Goal: Information Seeking & Learning: Learn about a topic

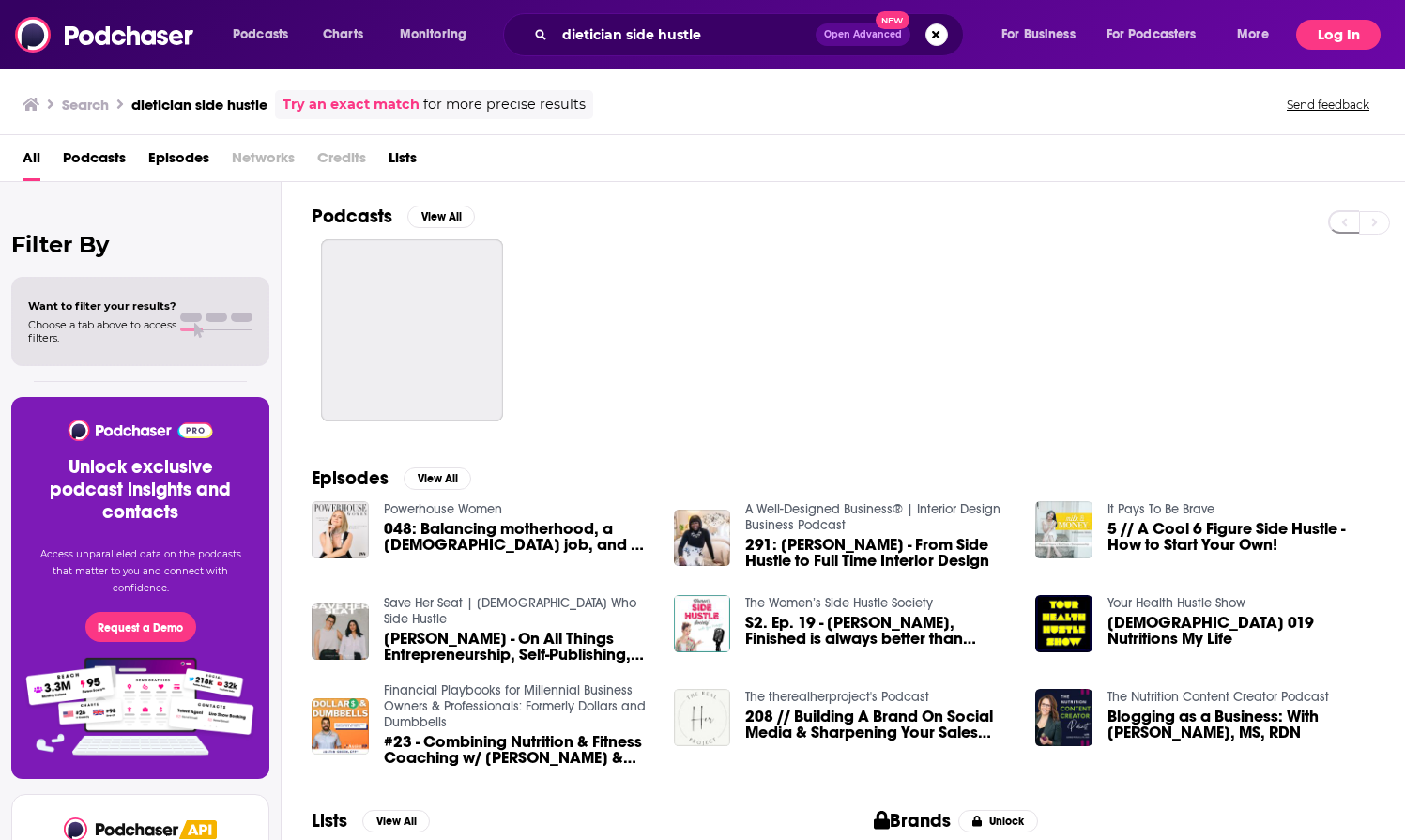
click at [1354, 29] on button "Log In" at bounding box center [1338, 35] width 84 height 30
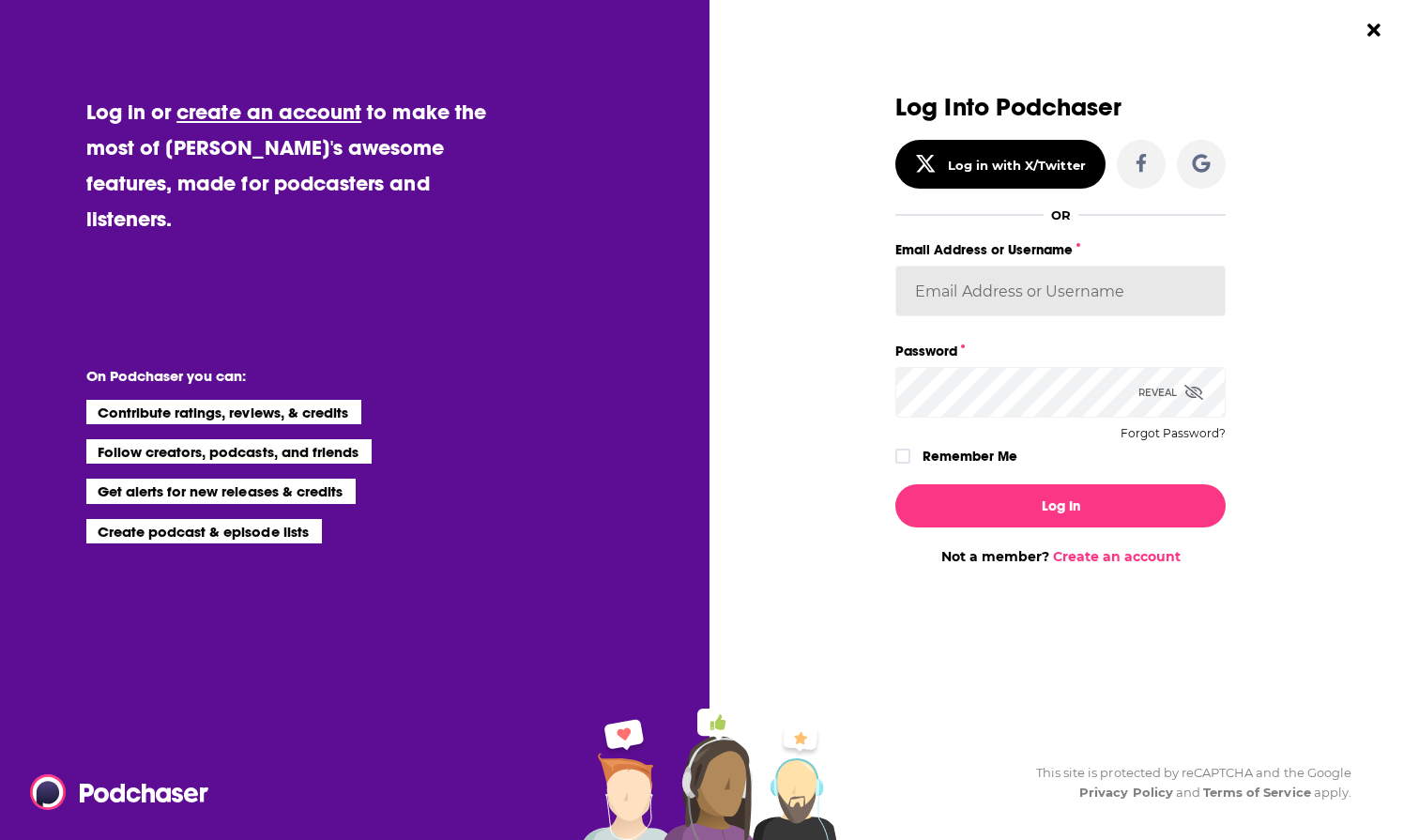
click at [1005, 302] on input "Email Address or Username" at bounding box center [1060, 291] width 330 height 51
type input "KPurple"
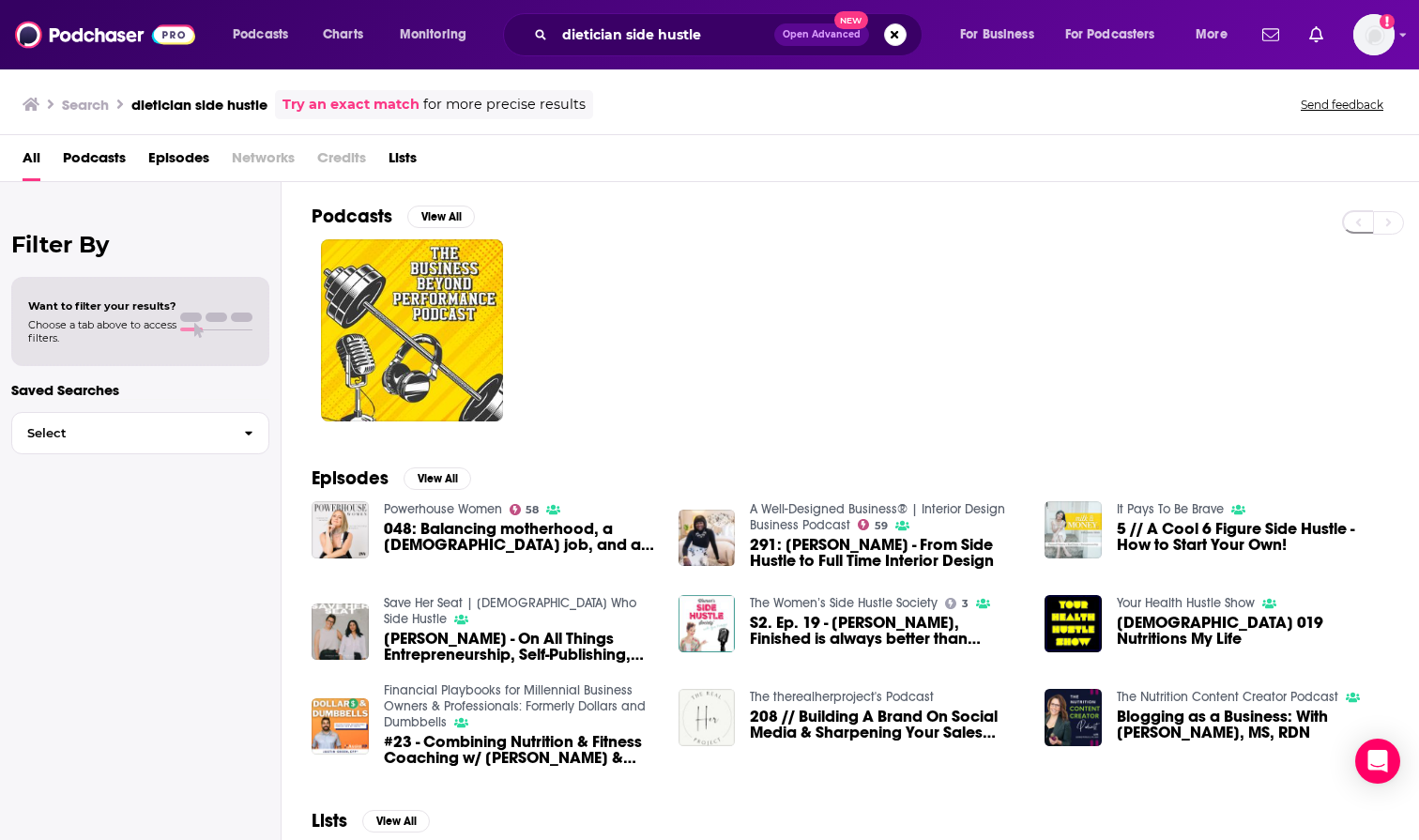
click at [298, 178] on div "All Podcasts Episodes Networks Credits Lists" at bounding box center [713, 161] width 1381 height 38
click at [897, 34] on button "Search podcasts, credits, & more..." at bounding box center [895, 35] width 23 height 23
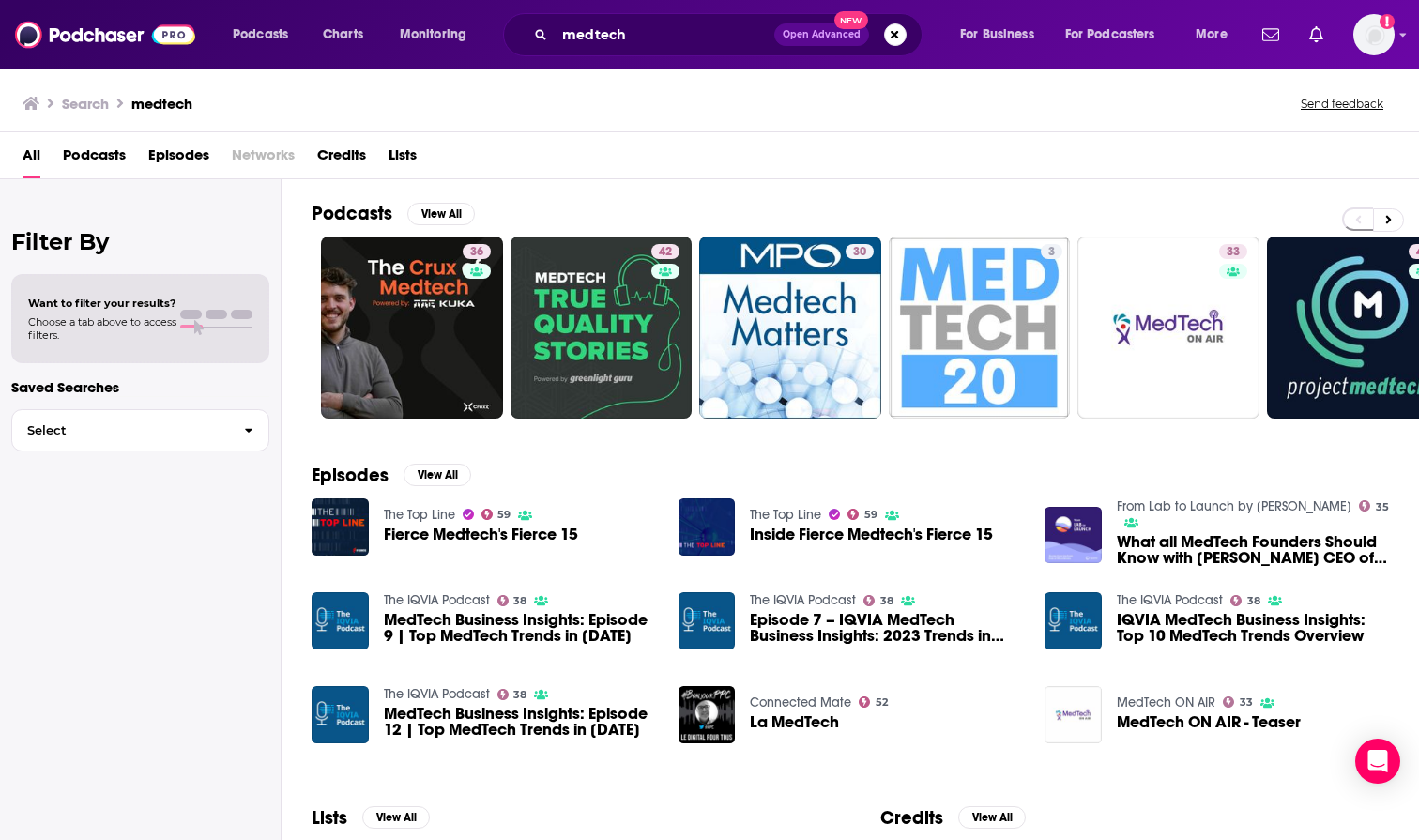
scroll to position [167, 0]
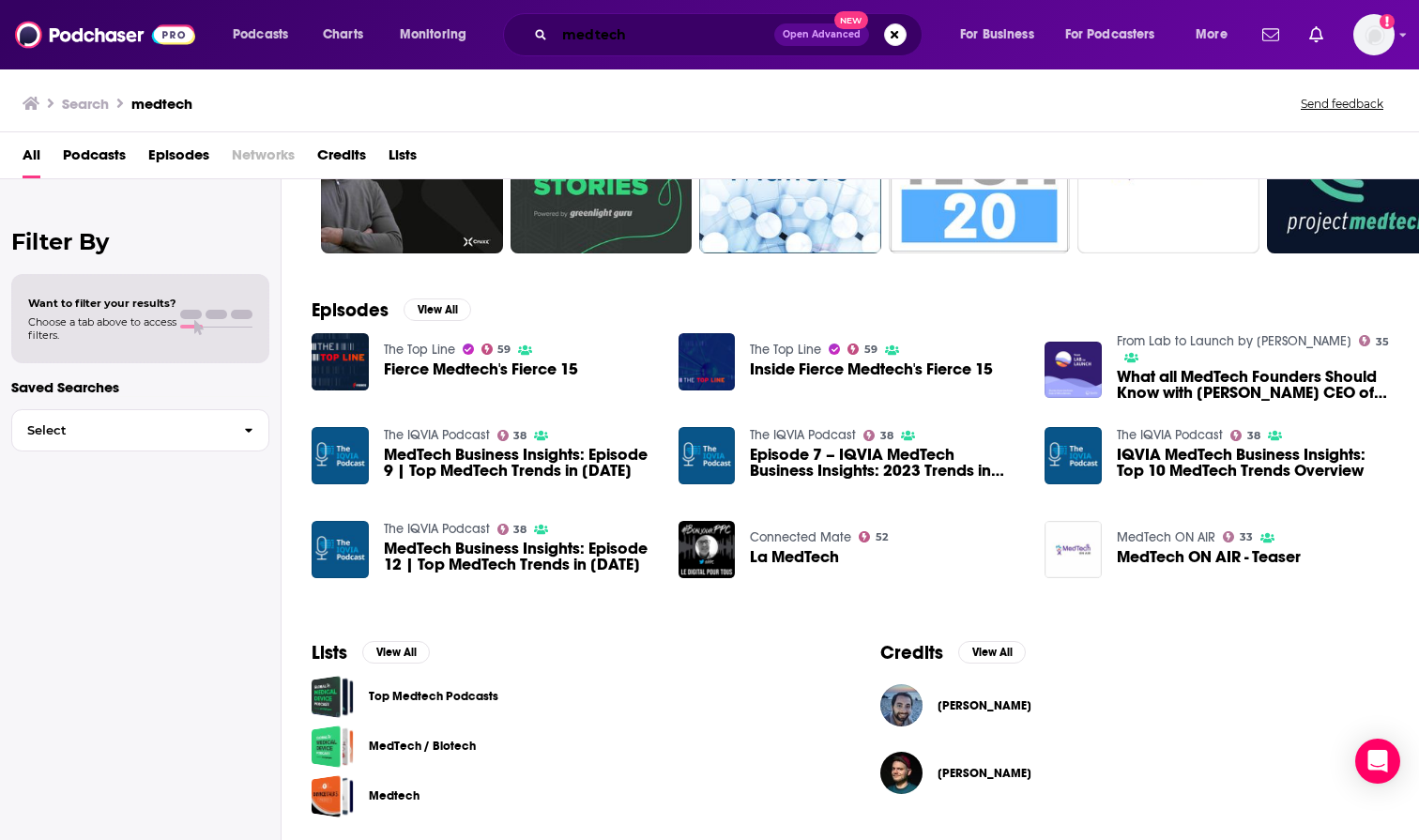
click at [673, 43] on input "medtech" at bounding box center [664, 35] width 220 height 30
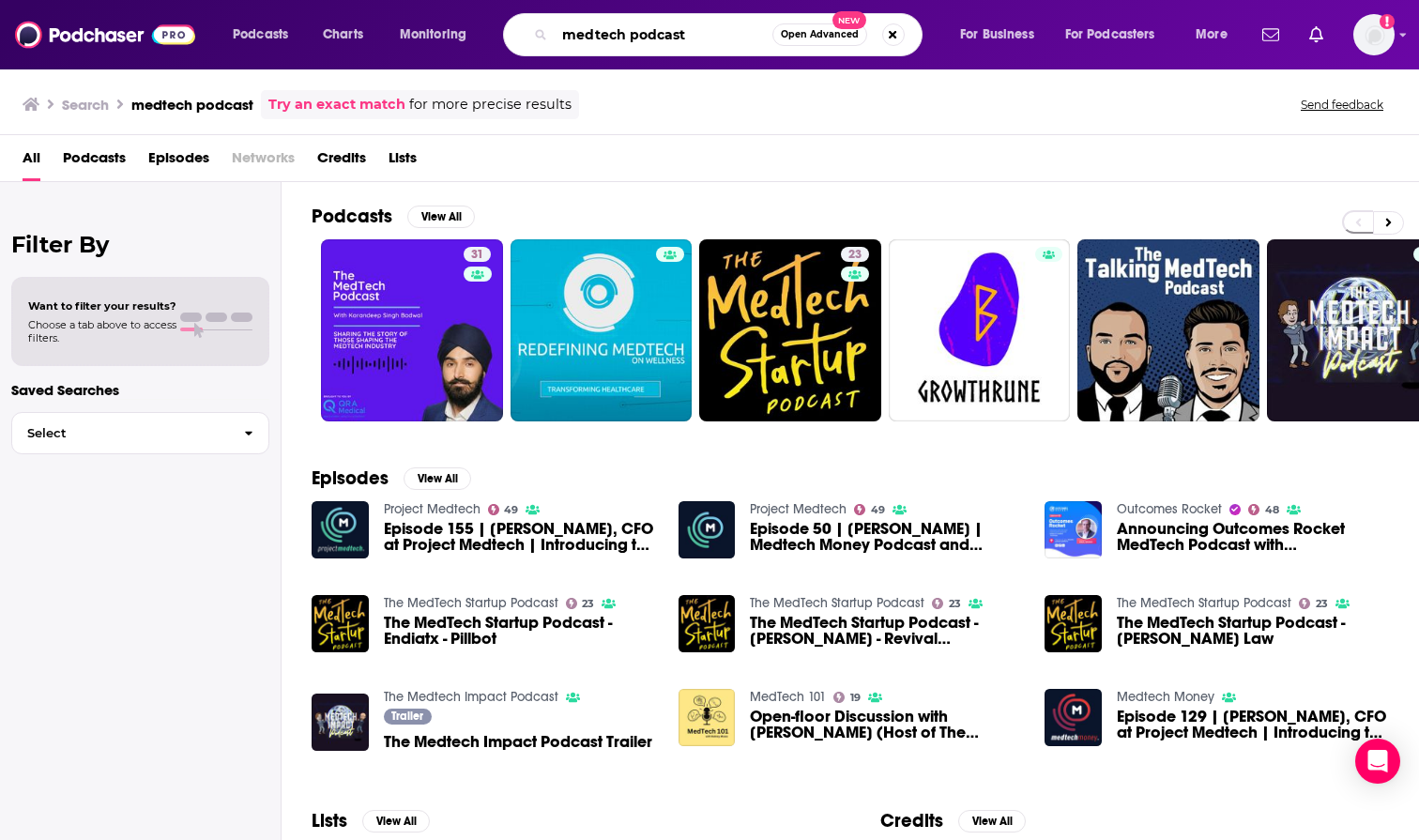
click at [656, 23] on input "medtech podcast" at bounding box center [664, 35] width 218 height 30
click at [736, 24] on input "medtech podcast" at bounding box center [664, 35] width 218 height 30
click at [711, 41] on input "medtech podcast" at bounding box center [664, 35] width 218 height 30
type input "medtech talk"
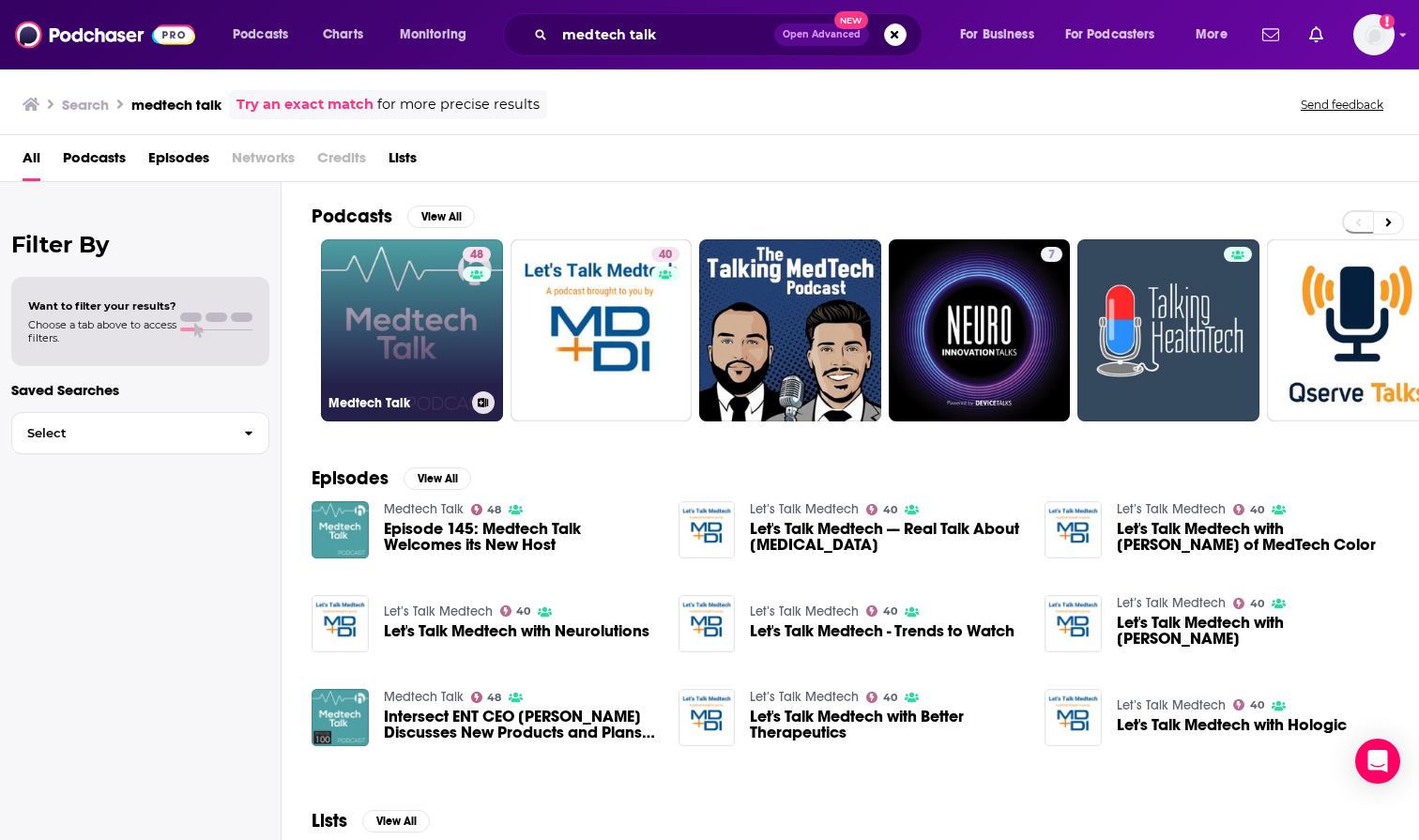
click at [426, 323] on link "48 Medtech Talk" at bounding box center [412, 330] width 182 height 182
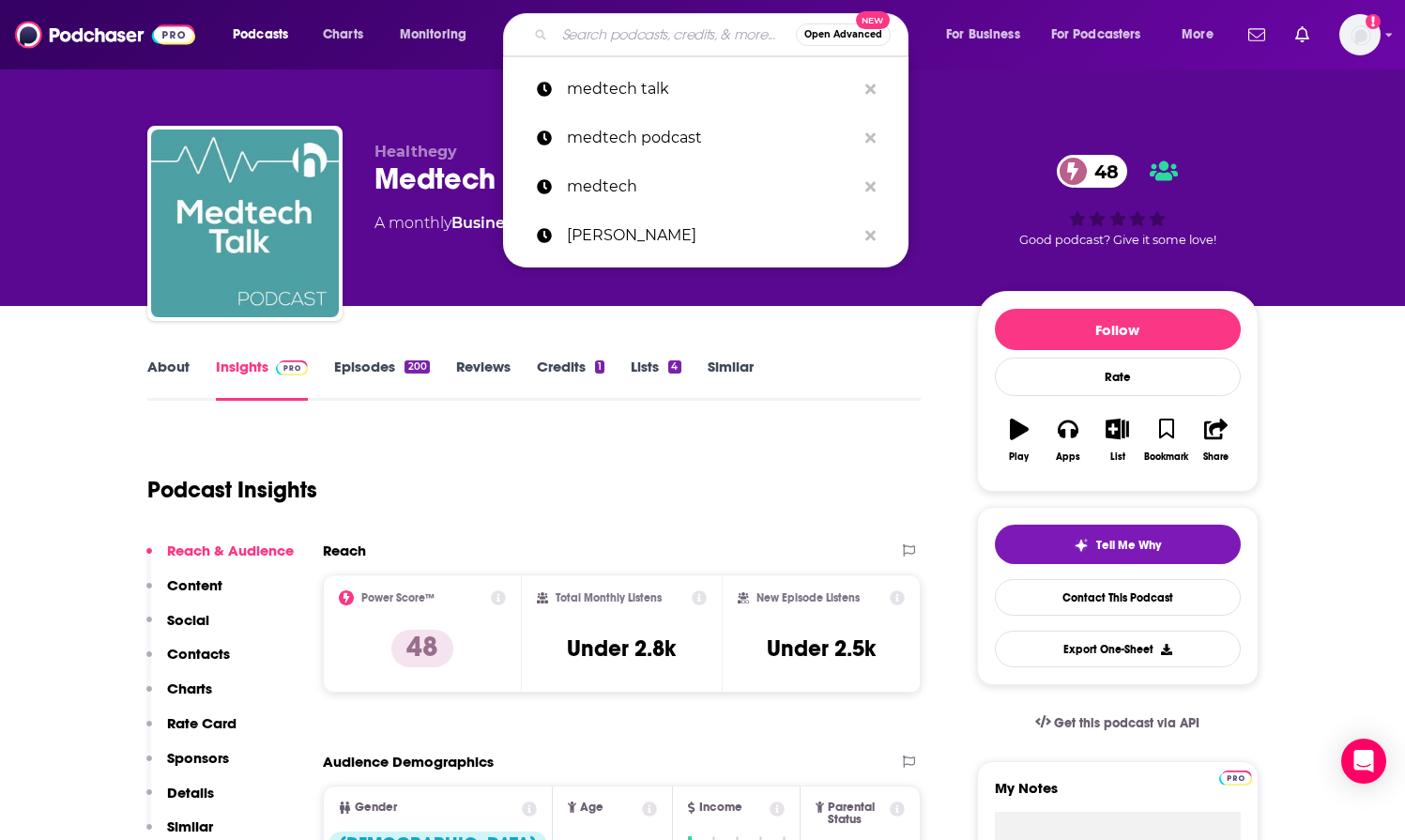
click at [692, 32] on input "Search podcasts, credits, & more..." at bounding box center [675, 35] width 241 height 30
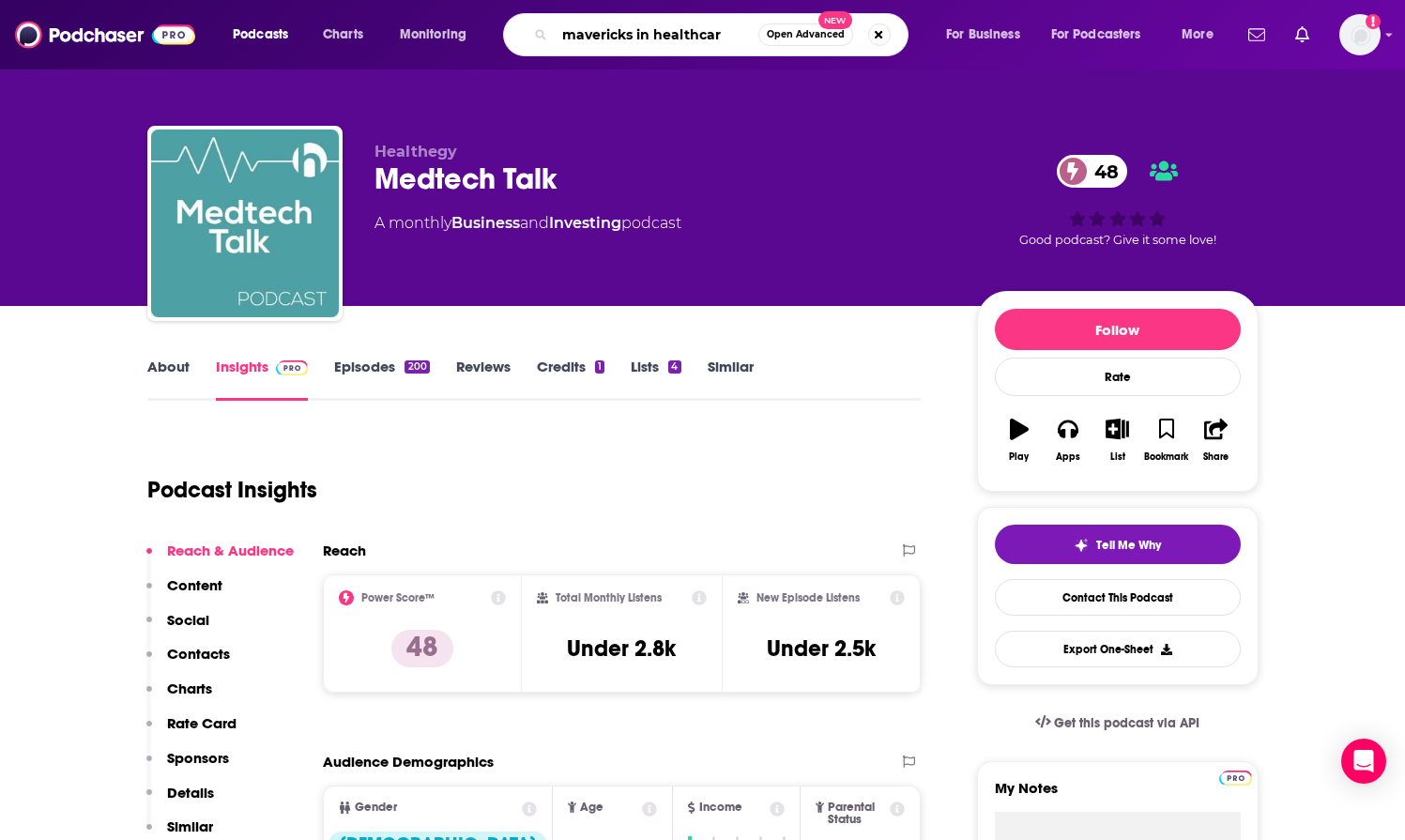
type input "mavericks in healthcare"
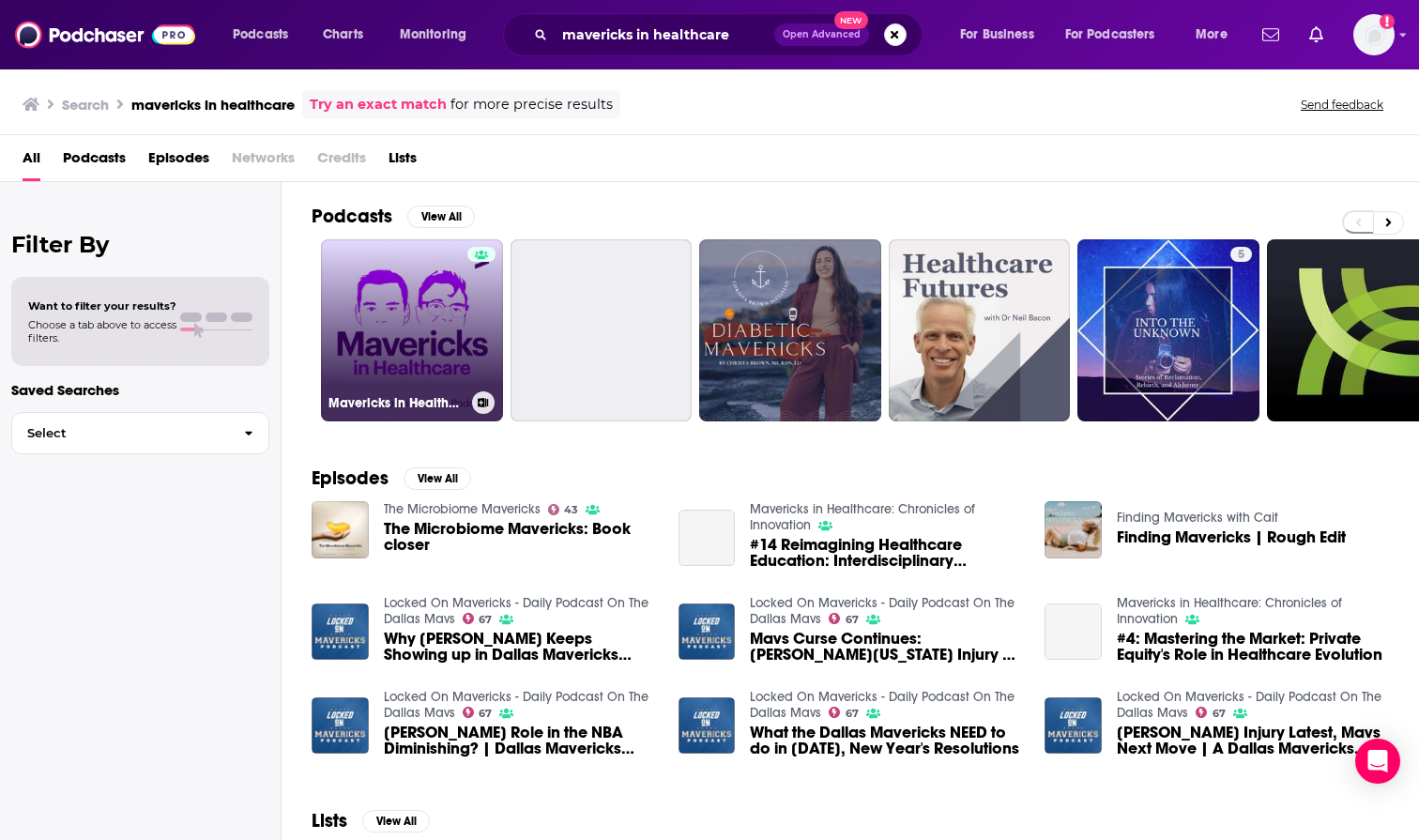
click at [442, 307] on link "Mavericks in Healthcare: Chronicles of Innovation" at bounding box center [412, 330] width 182 height 182
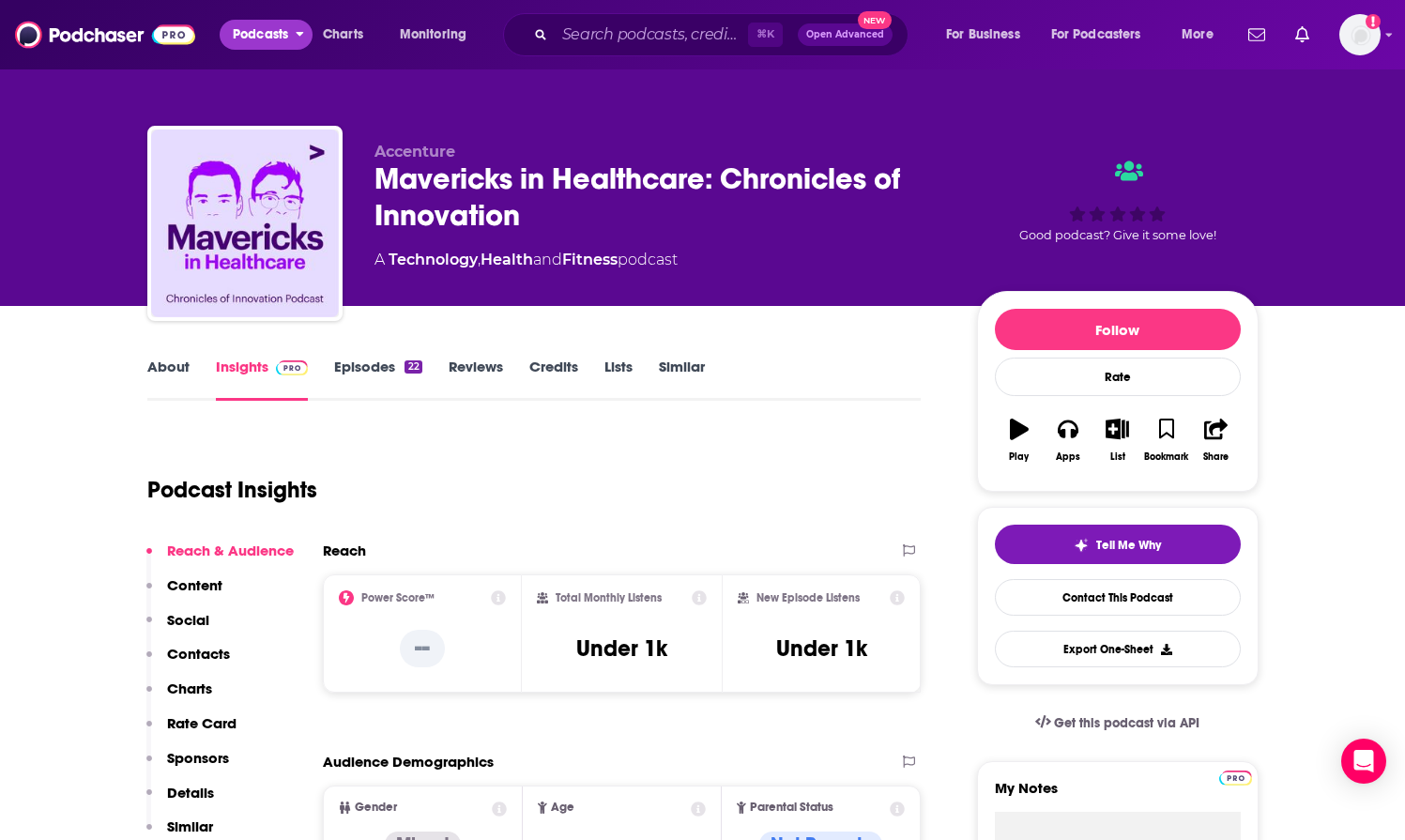
click at [267, 39] on span "Podcasts" at bounding box center [260, 35] width 55 height 26
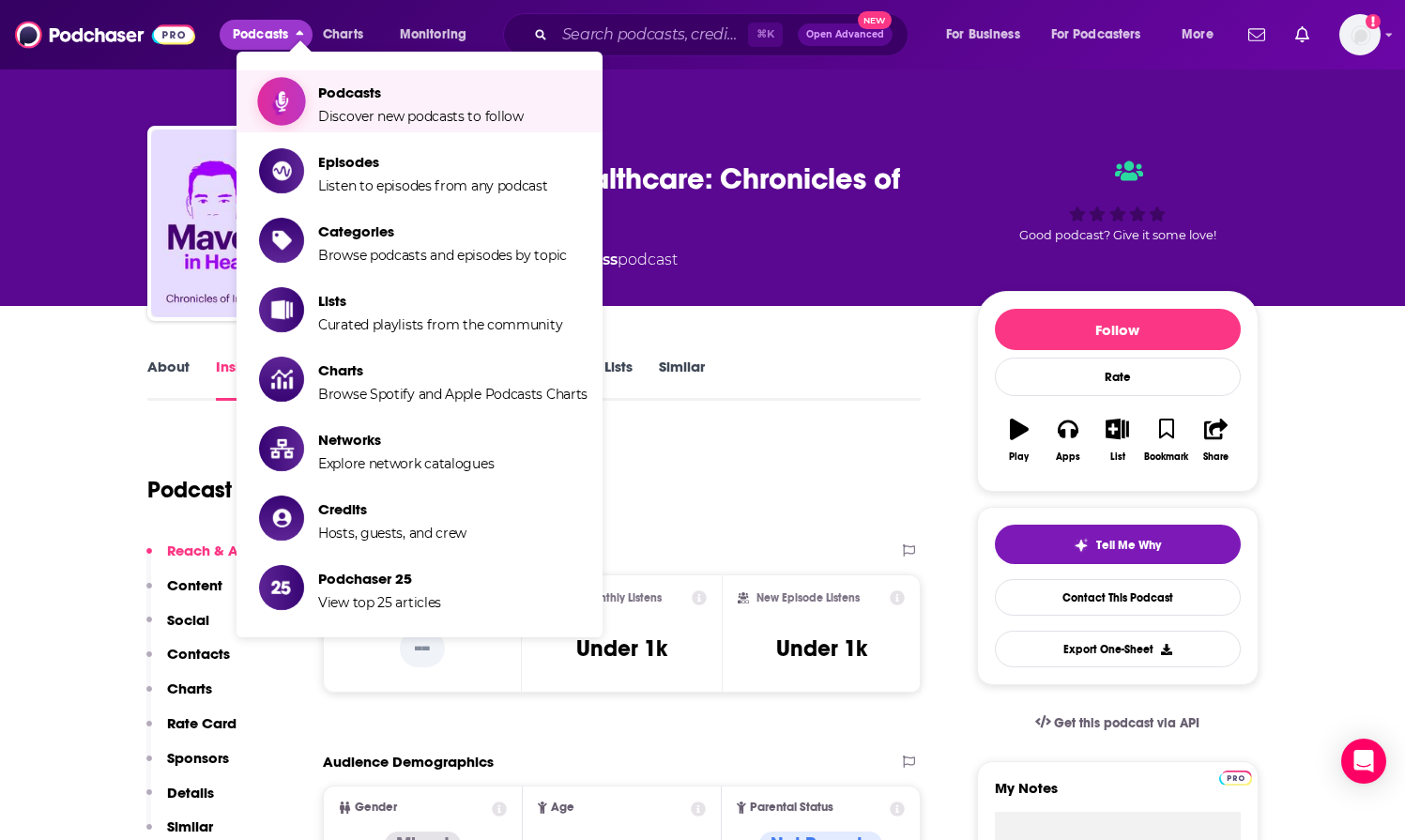
click at [379, 118] on span "Discover new podcasts to follow" at bounding box center [420, 116] width 206 height 17
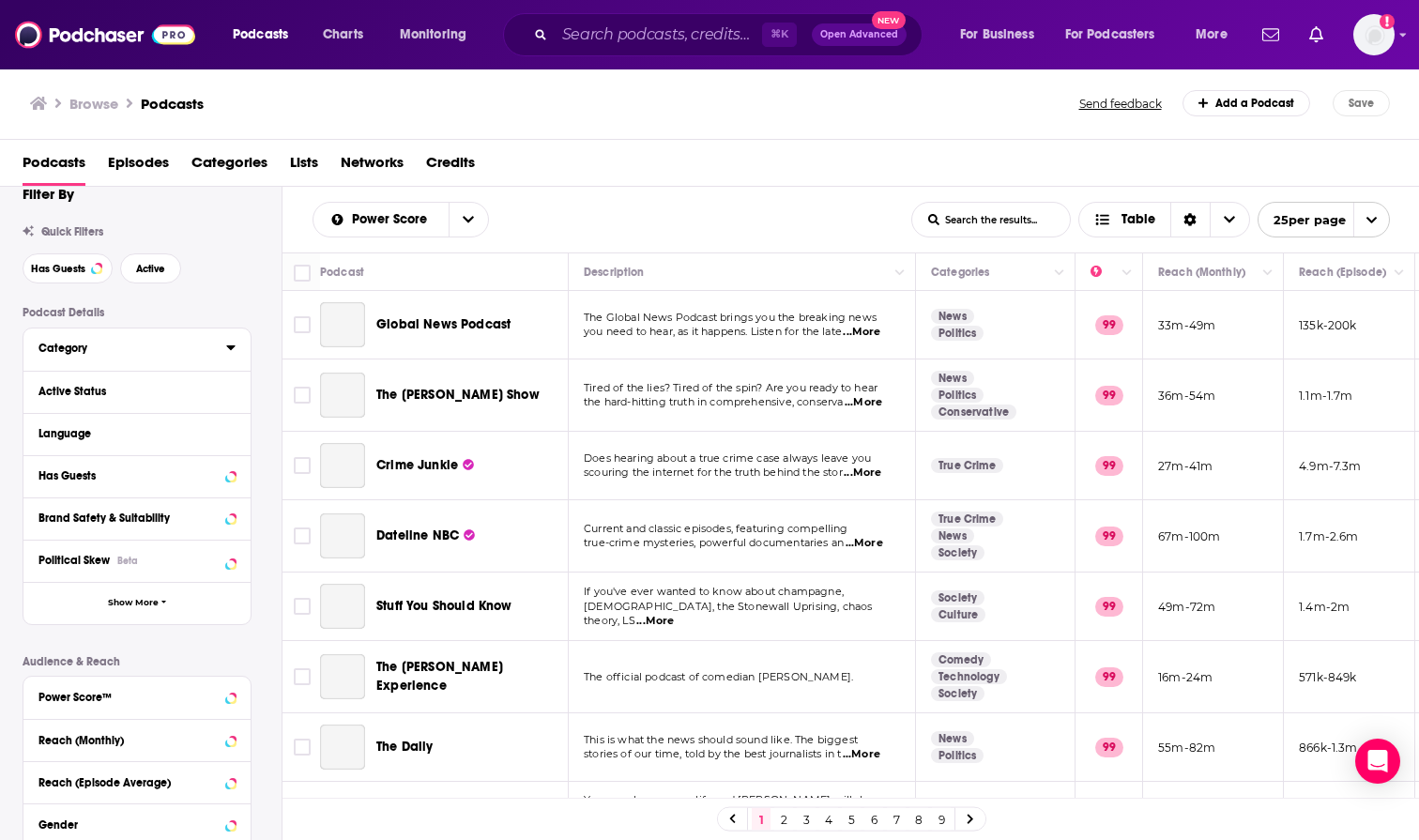
scroll to position [33, 0]
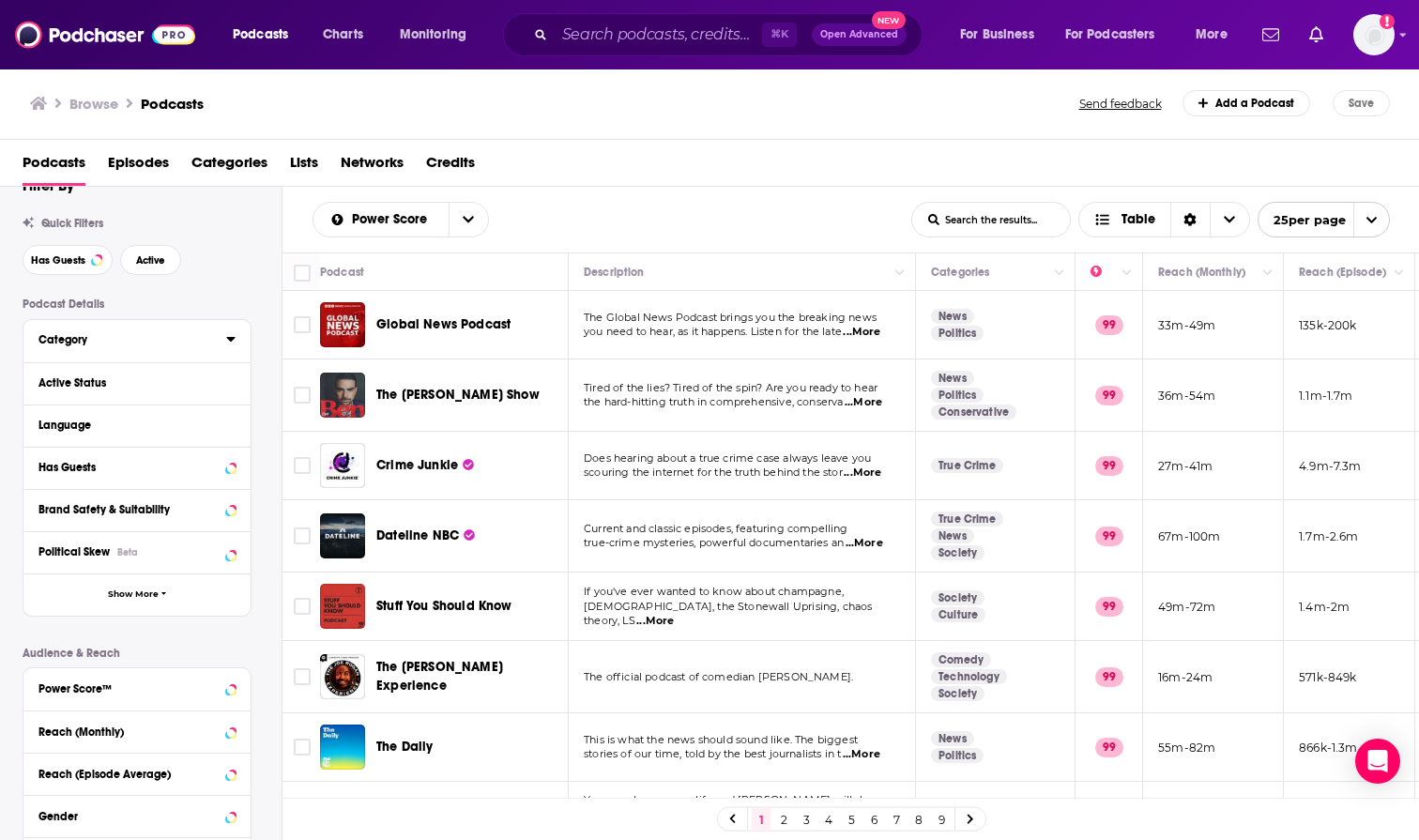
click at [230, 339] on icon at bounding box center [230, 339] width 8 height 5
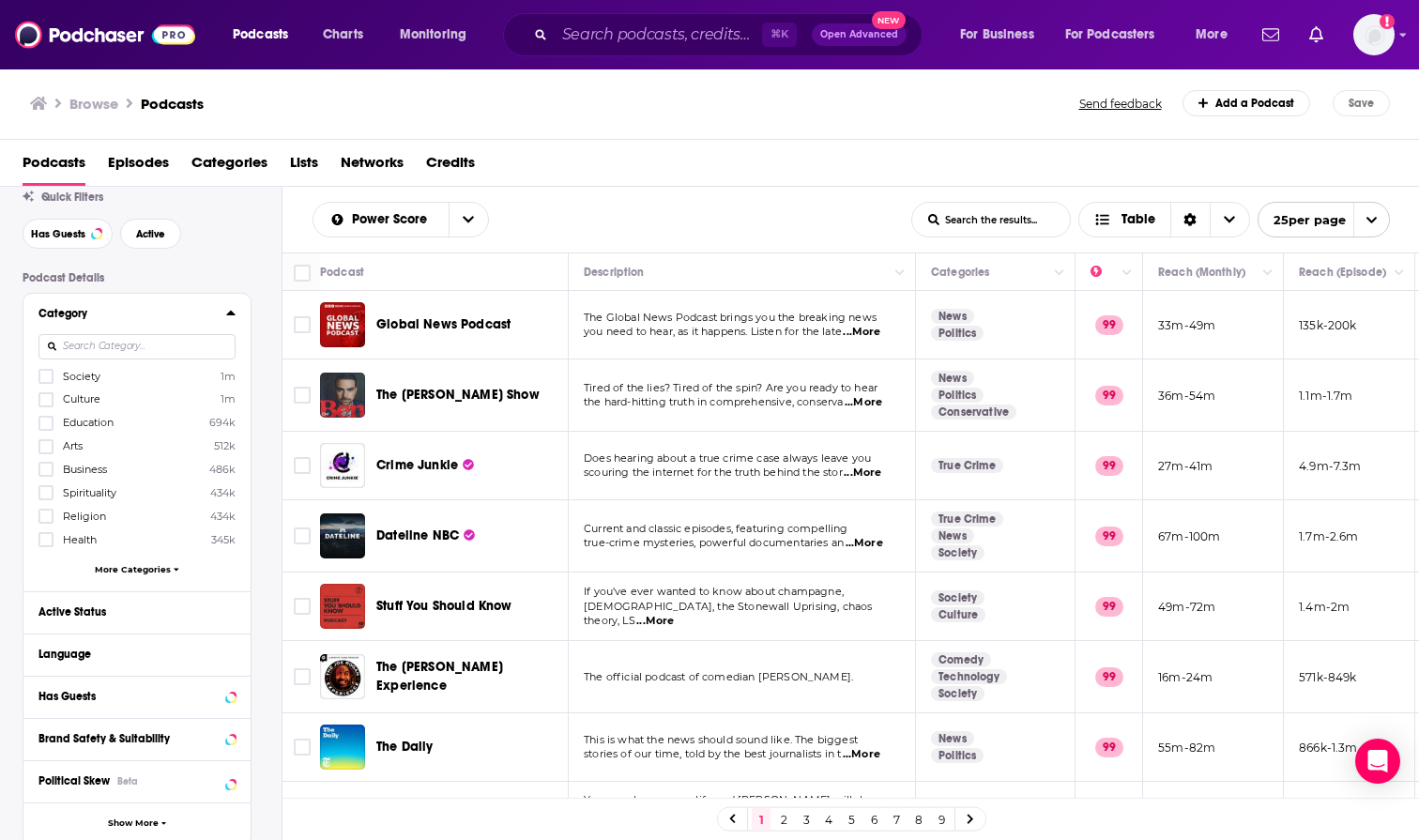
scroll to position [80, 0]
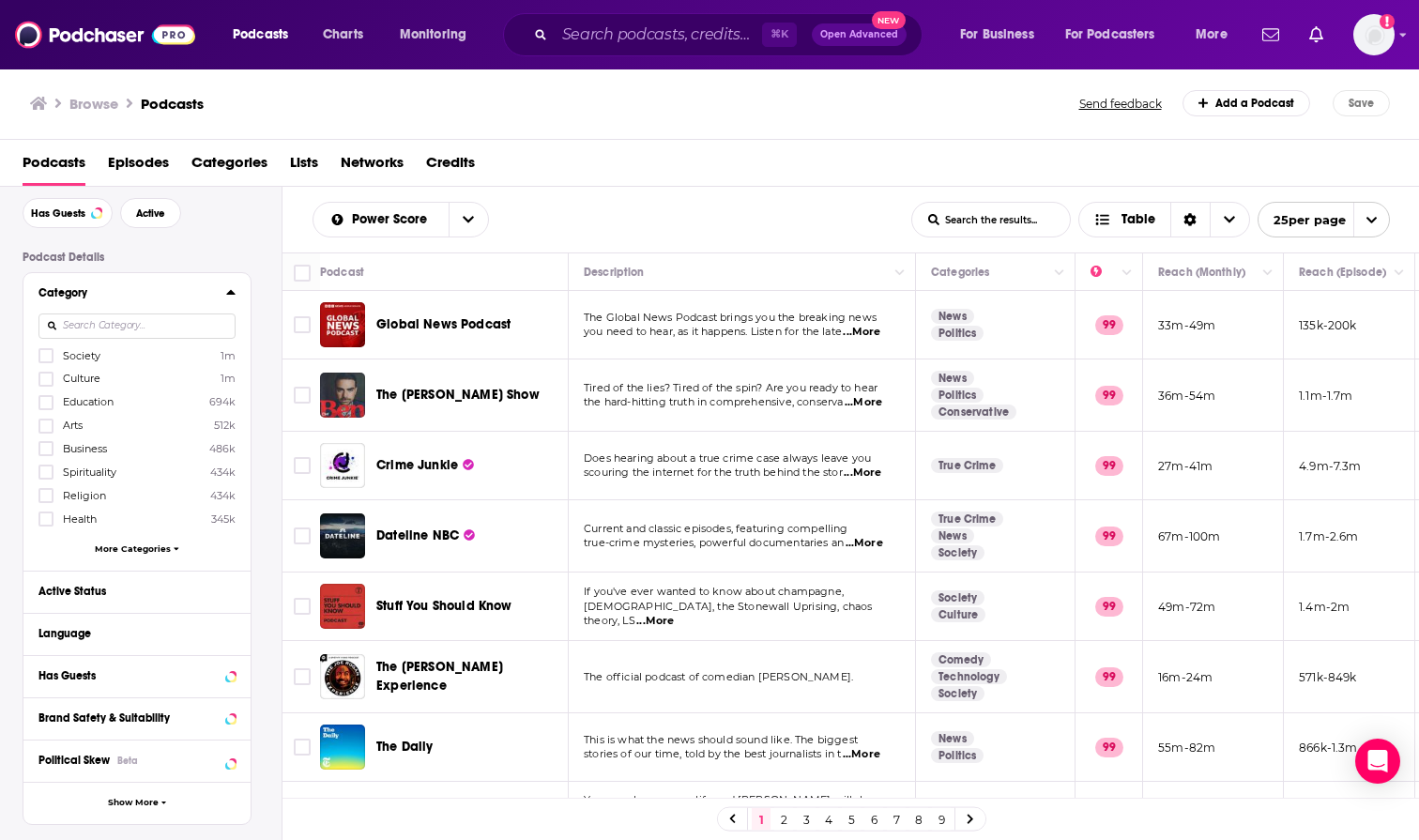
click at [128, 552] on span "More Categories" at bounding box center [132, 548] width 76 height 10
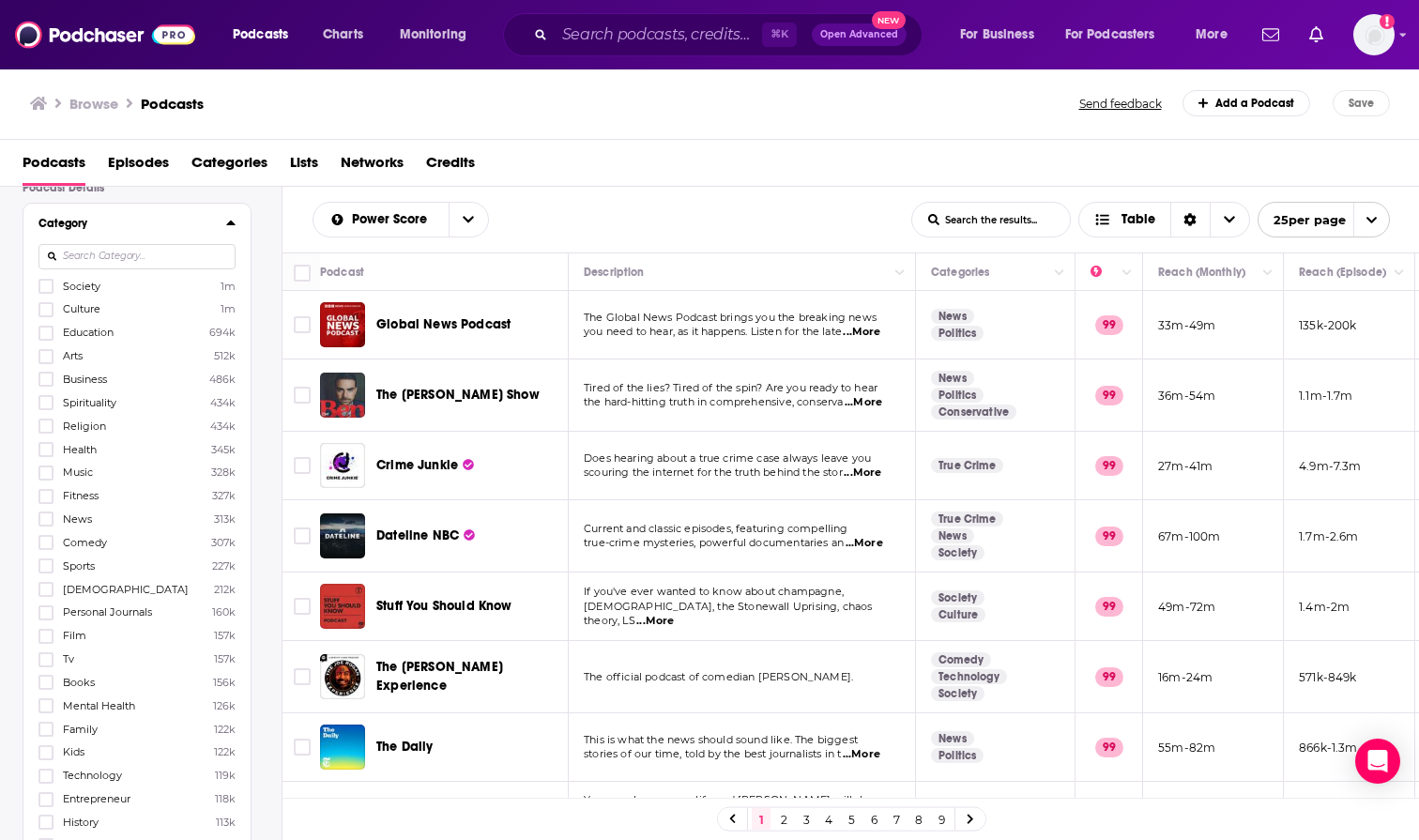
scroll to position [156, 0]
click at [42, 441] on icon at bounding box center [46, 443] width 11 height 11
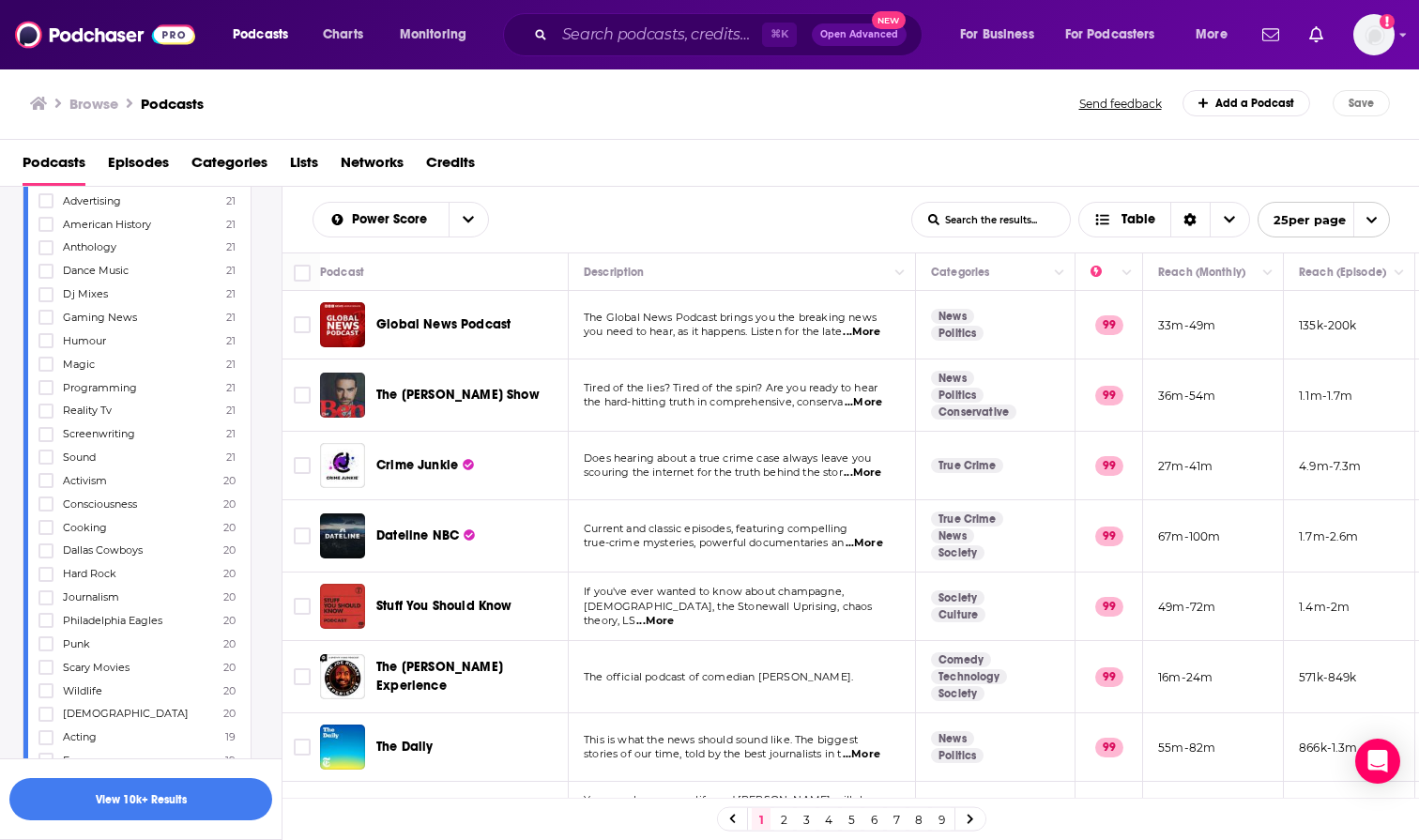
scroll to position [8637, 0]
click at [156, 801] on button "View 10k+ Results" at bounding box center [141, 799] width 263 height 42
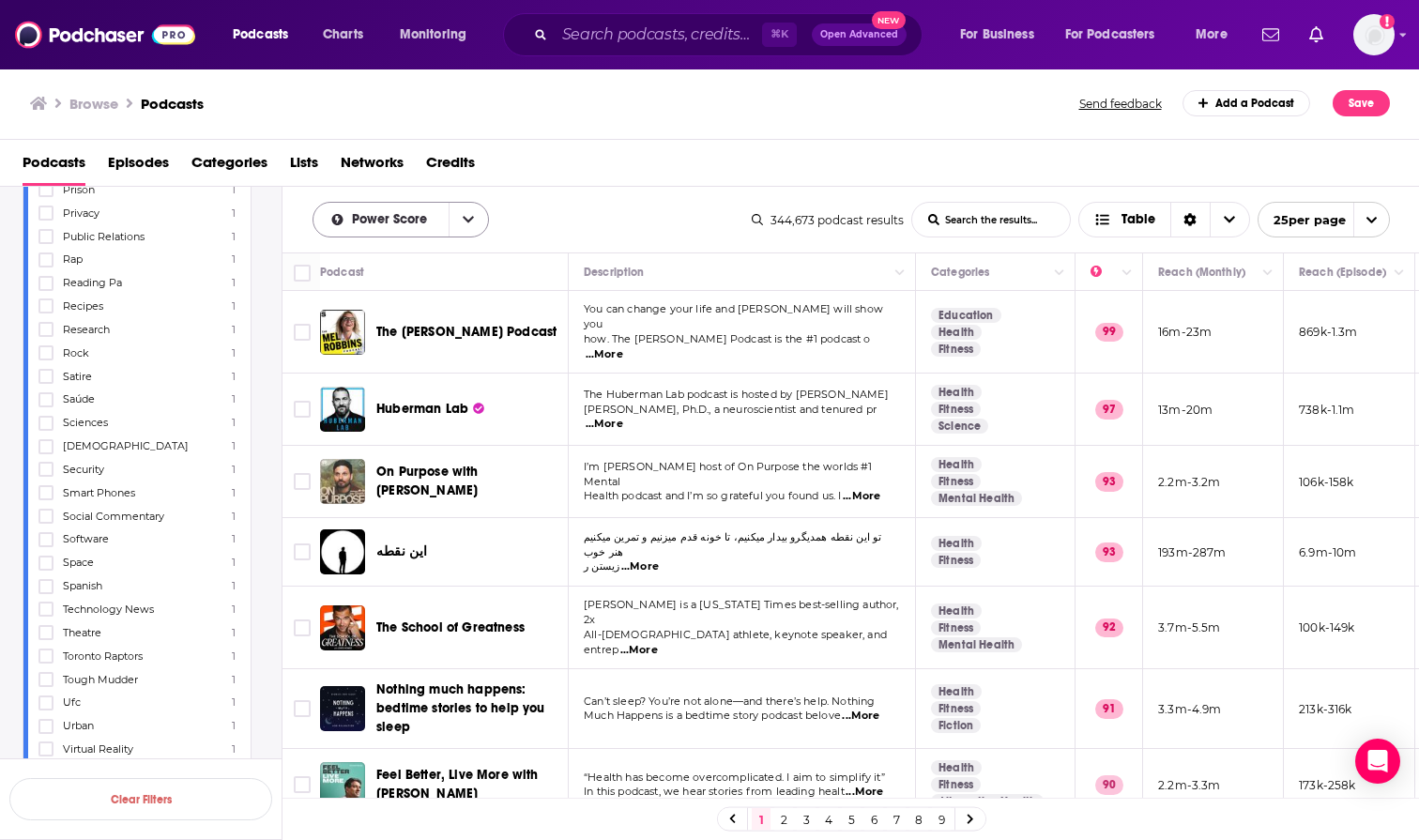
click at [469, 221] on icon "open menu" at bounding box center [468, 220] width 11 height 7
click at [408, 258] on span "By Rating" at bounding box center [412, 253] width 123 height 10
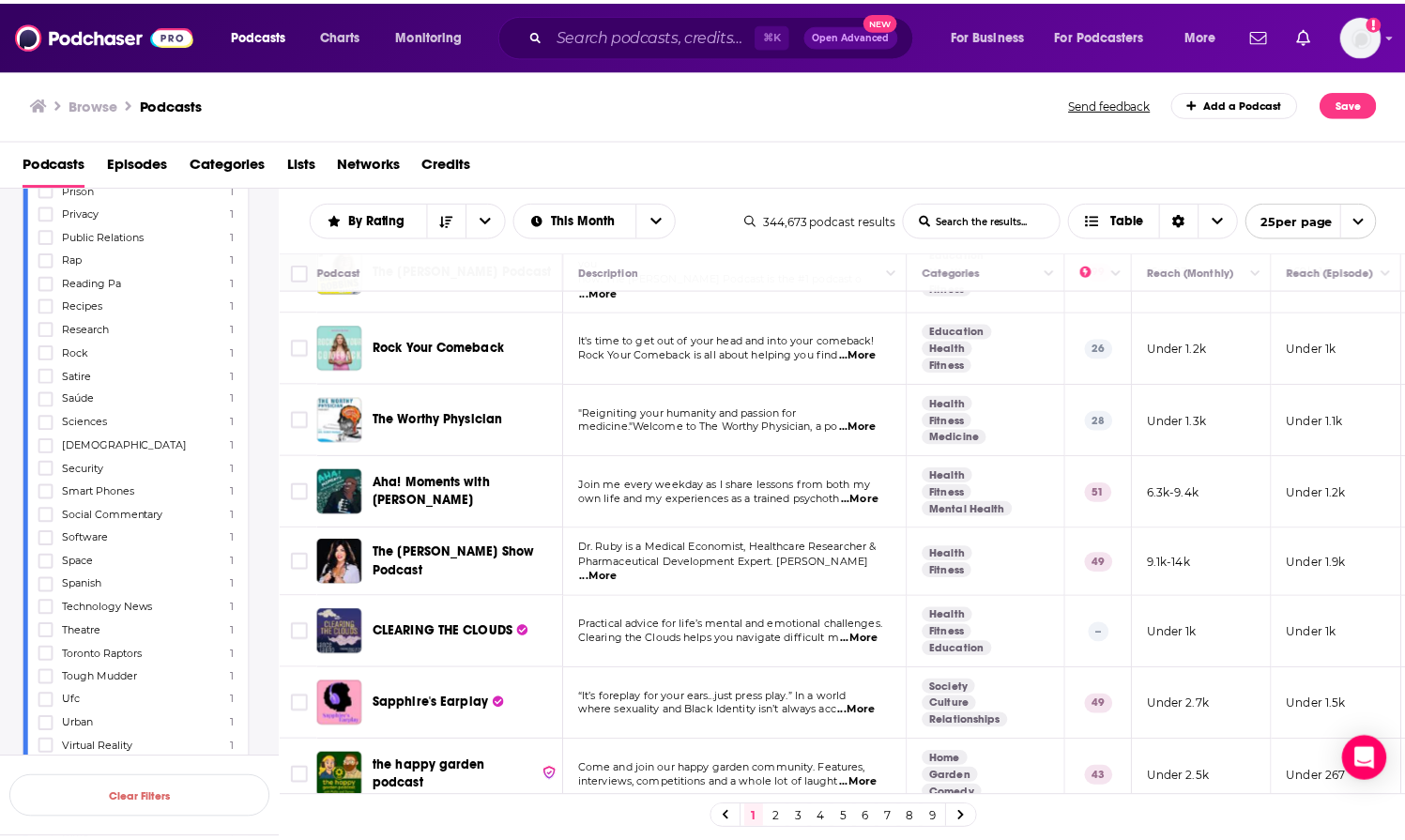
scroll to position [570, 0]
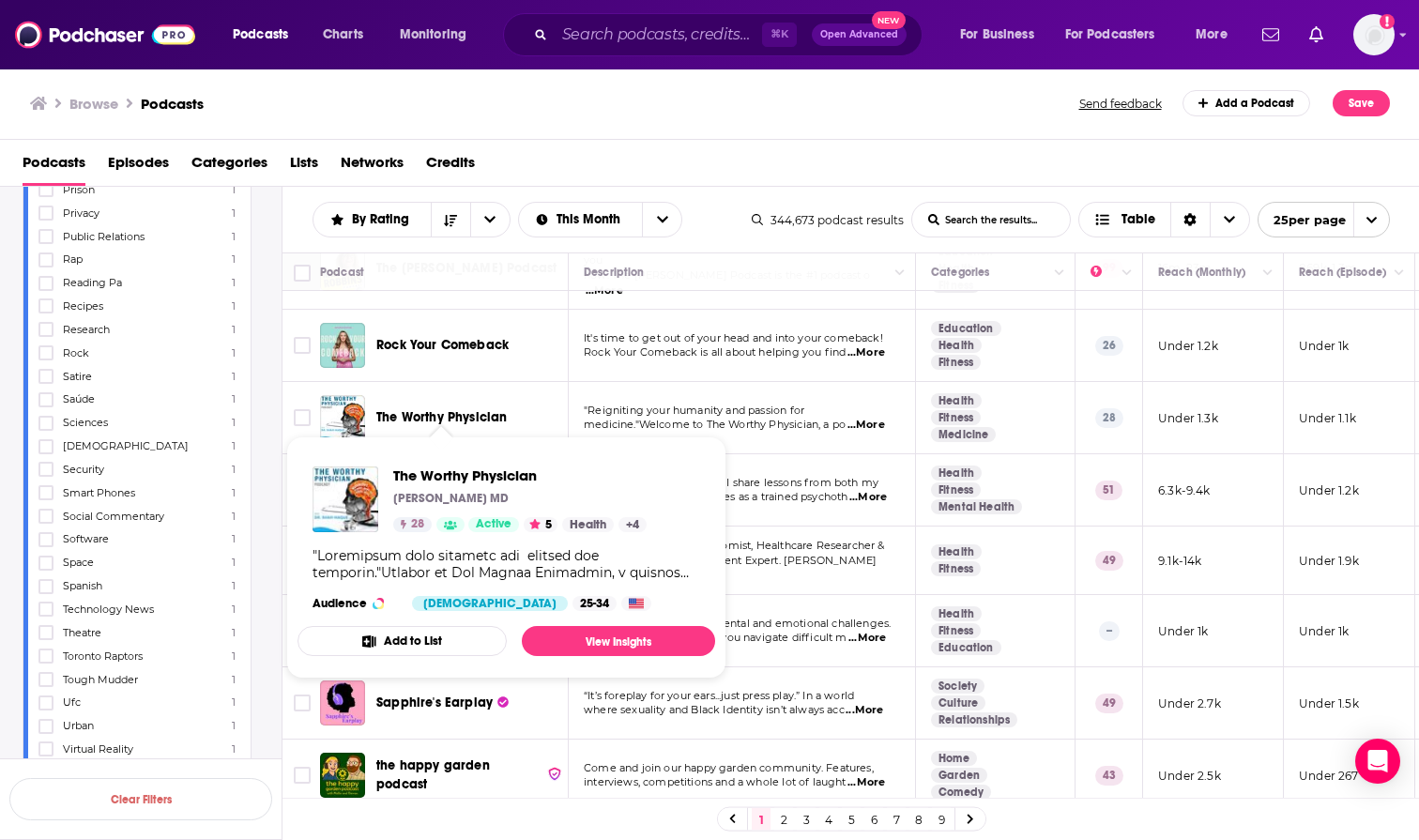
click at [439, 409] on span "The Worthy Physician" at bounding box center [441, 417] width 130 height 16
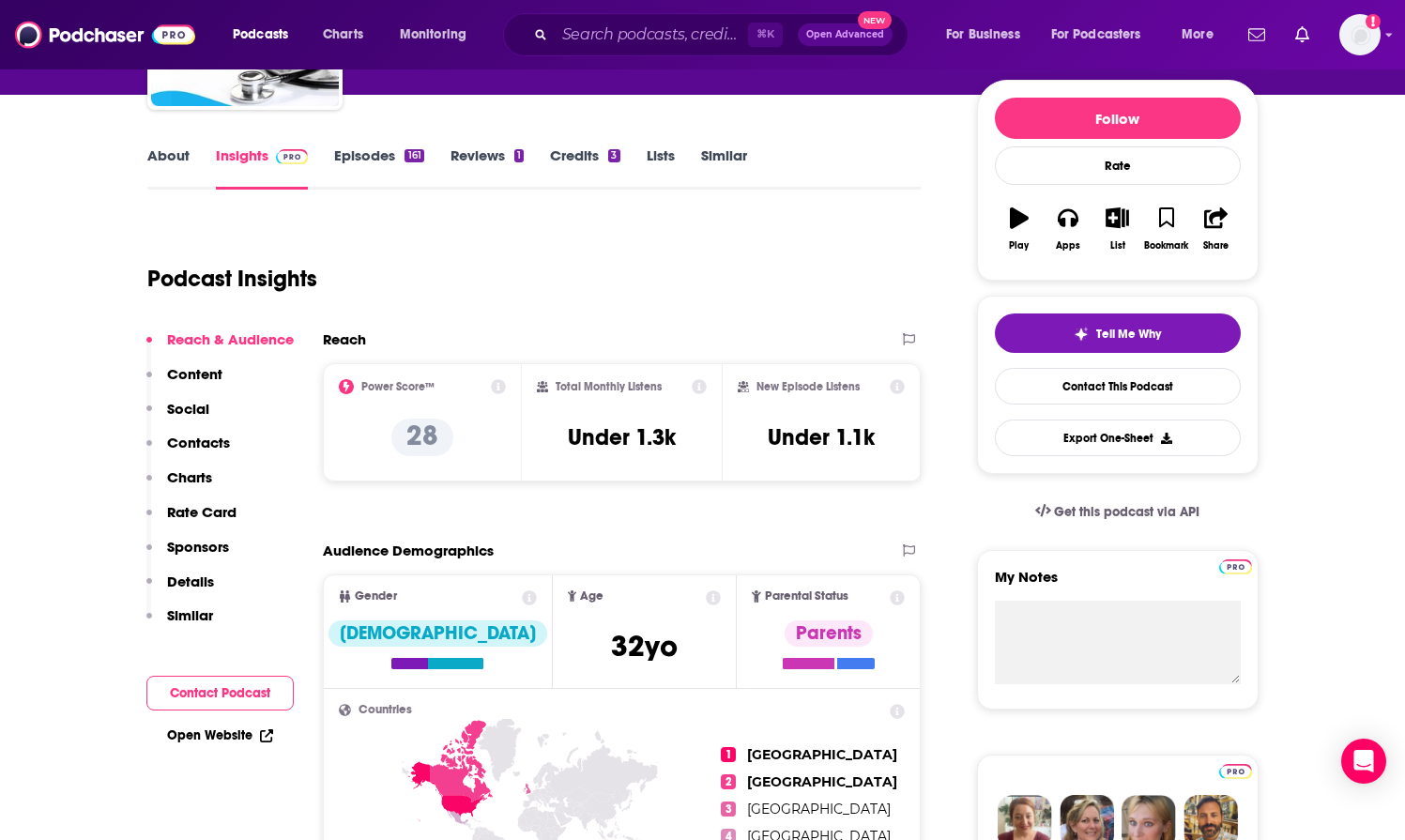
scroll to position [227, 0]
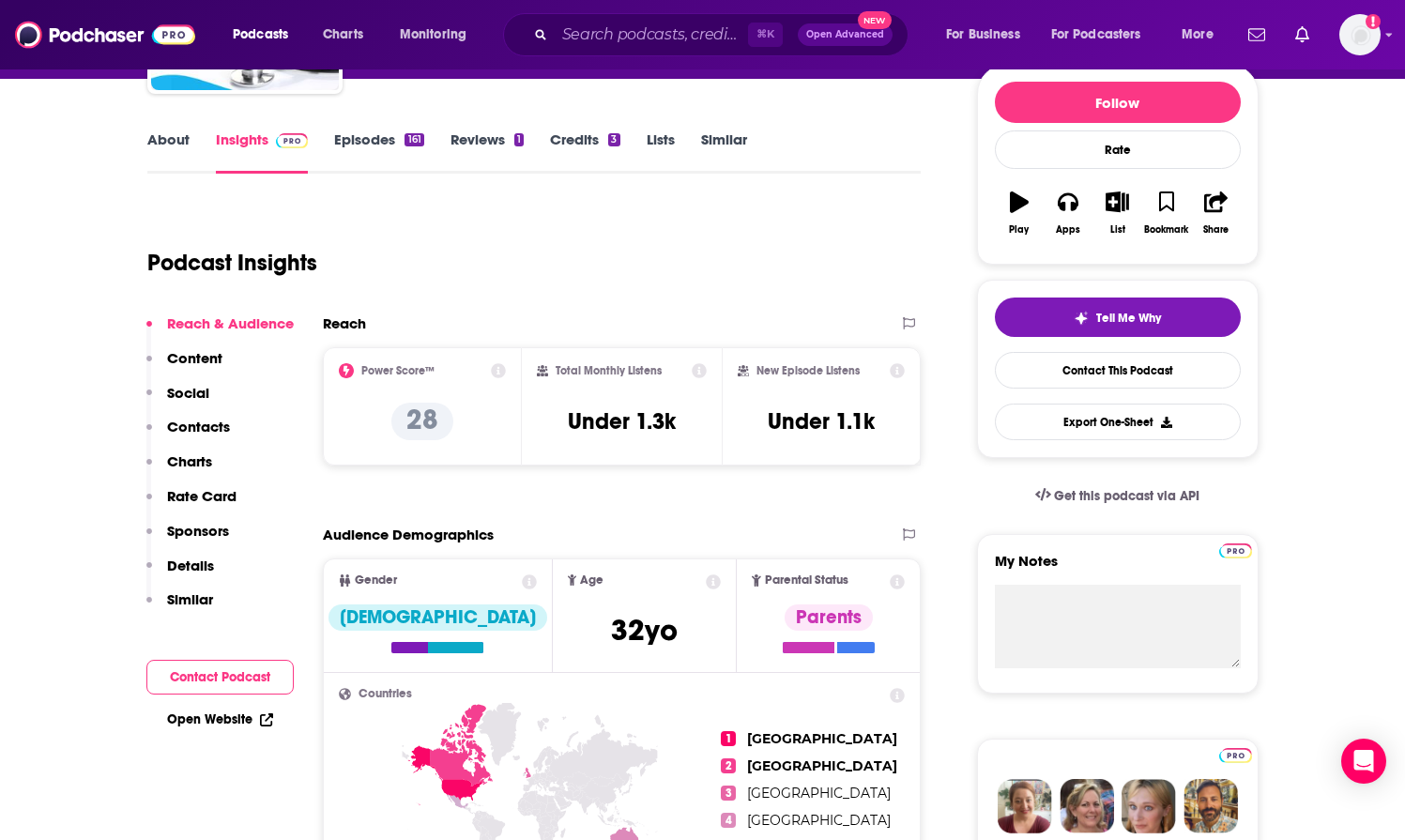
click at [177, 142] on link "About" at bounding box center [168, 152] width 42 height 43
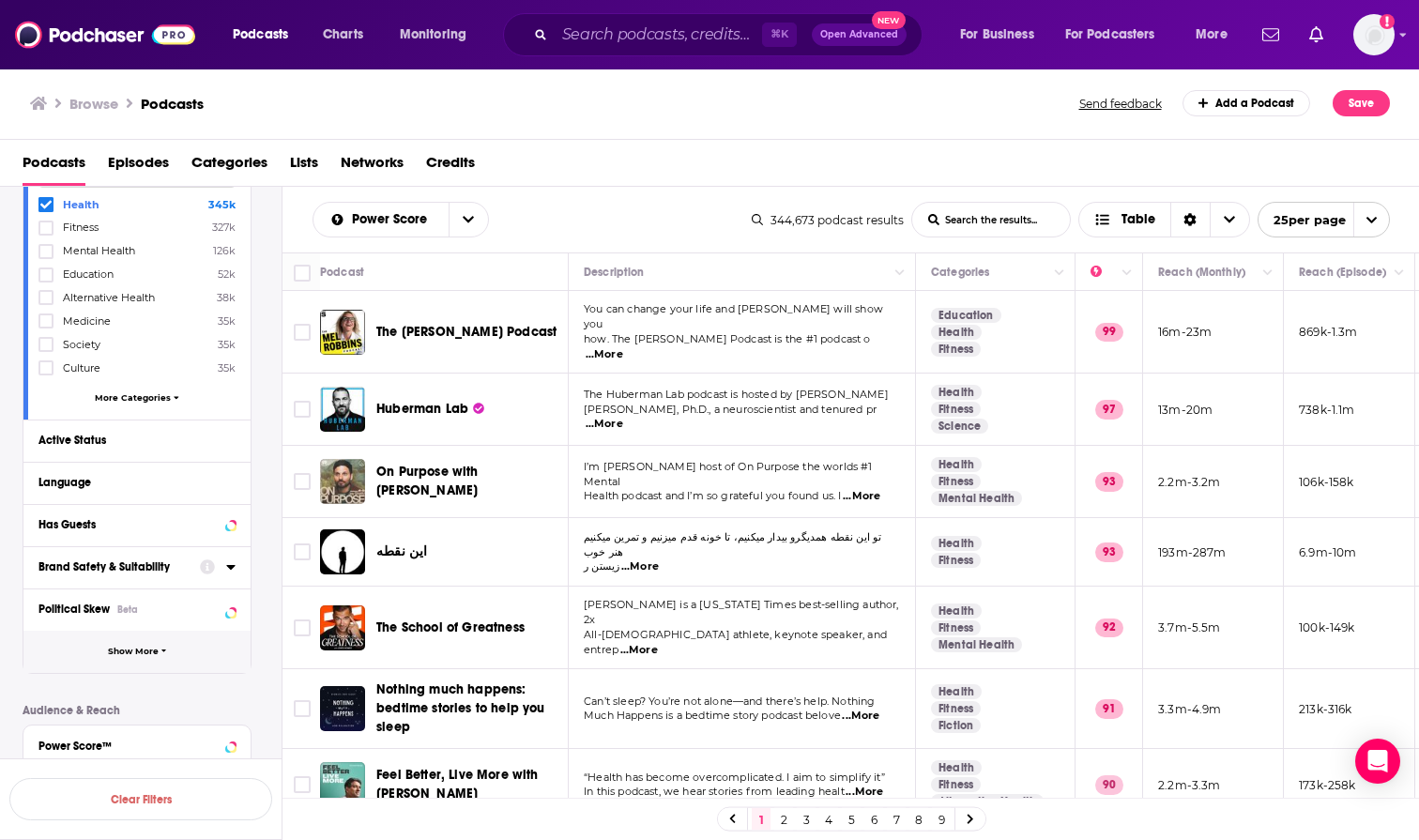
scroll to position [239, 0]
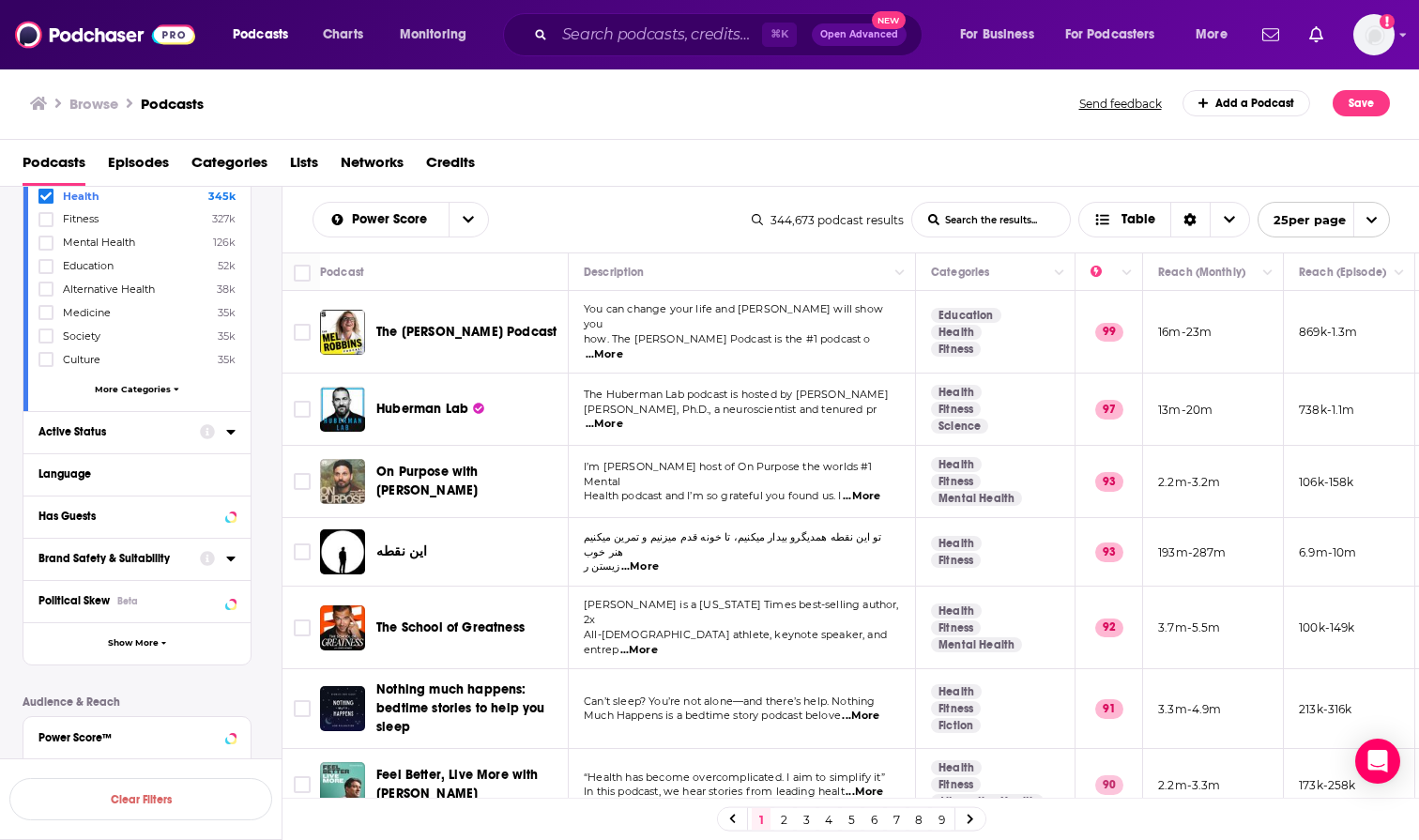
click at [92, 432] on div "Active Status" at bounding box center [113, 432] width 149 height 13
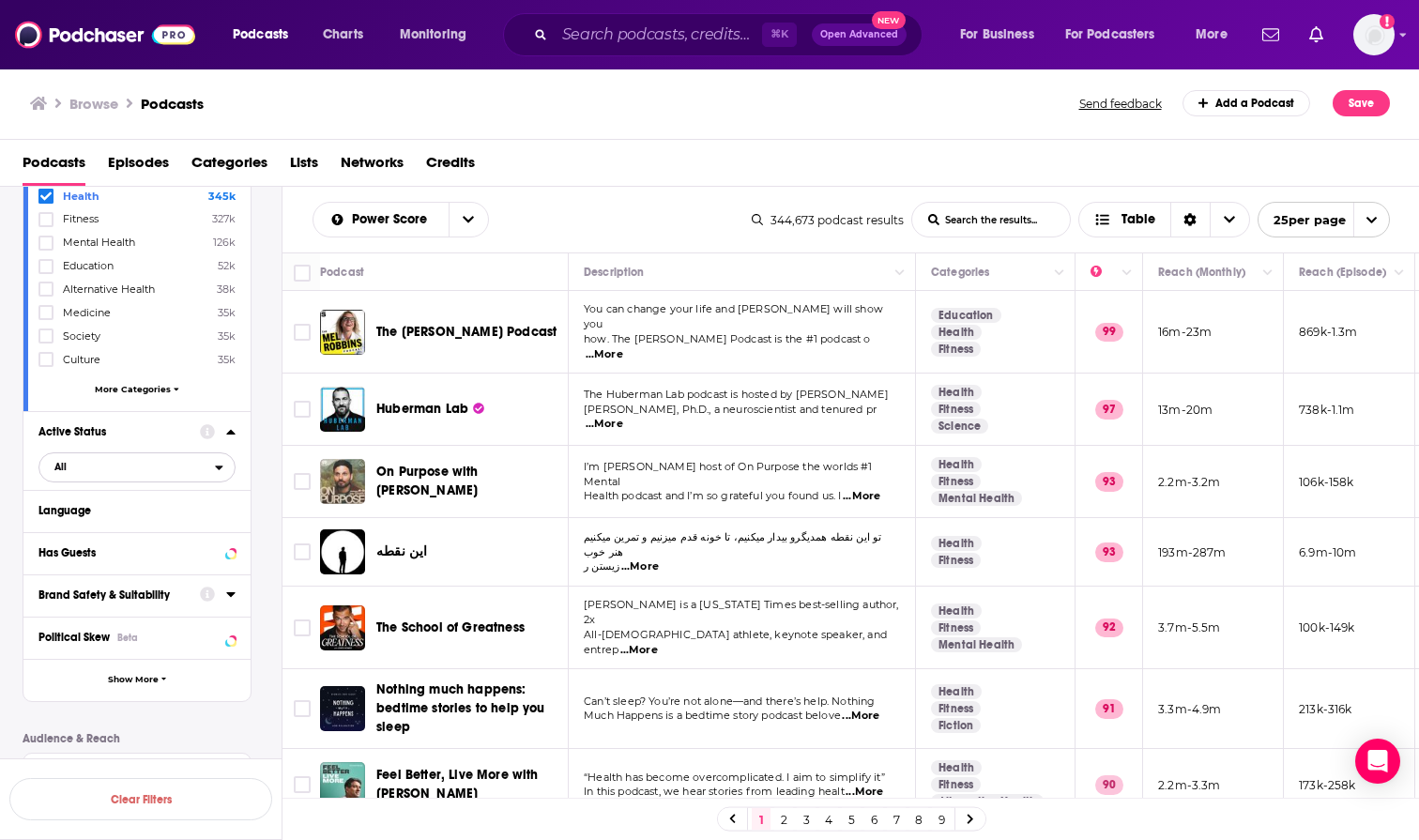
click at [174, 474] on span "All" at bounding box center [127, 466] width 175 height 24
click at [118, 527] on span "Active" at bounding box center [97, 528] width 99 height 10
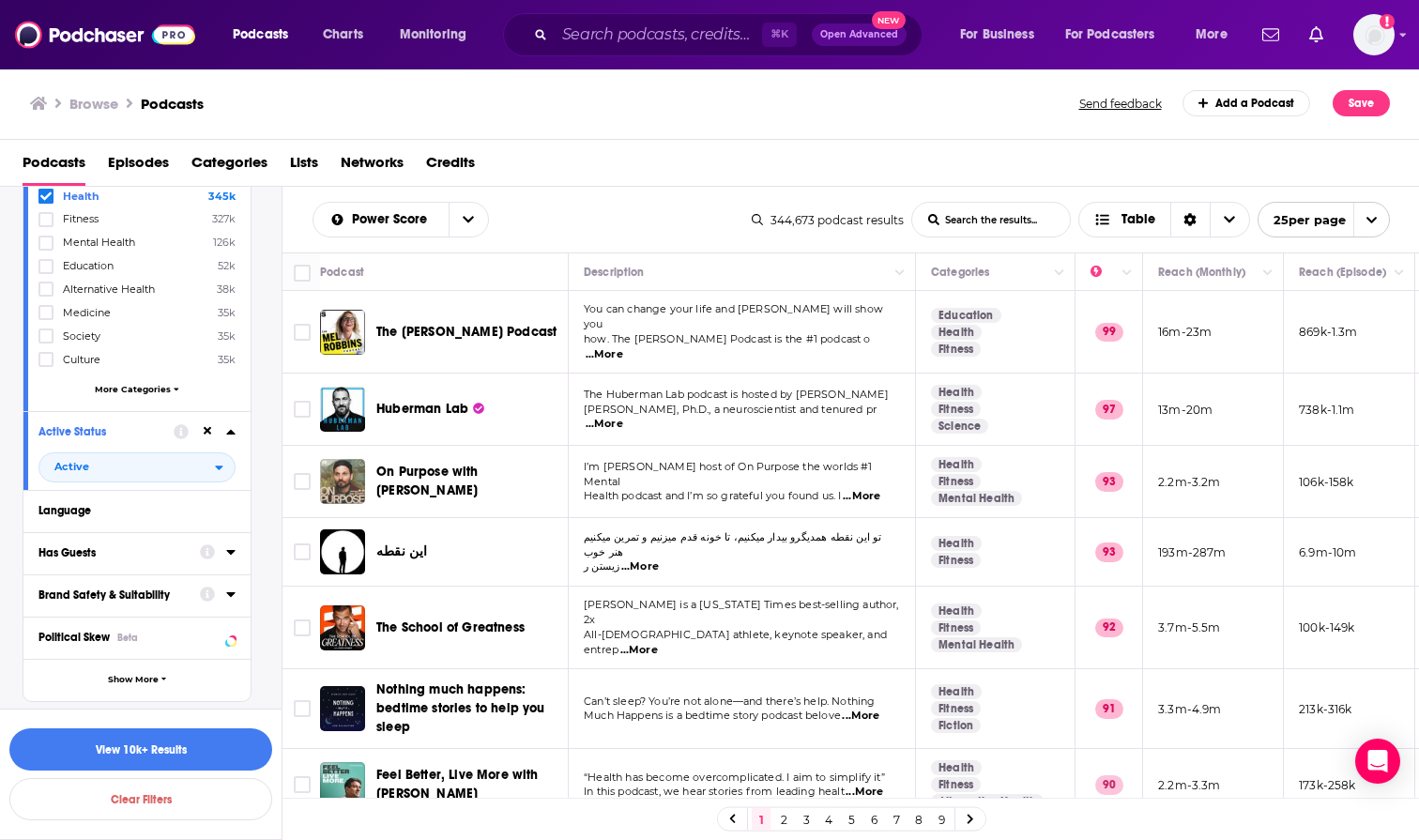
click at [108, 561] on button "Has Guests" at bounding box center [119, 552] width 161 height 23
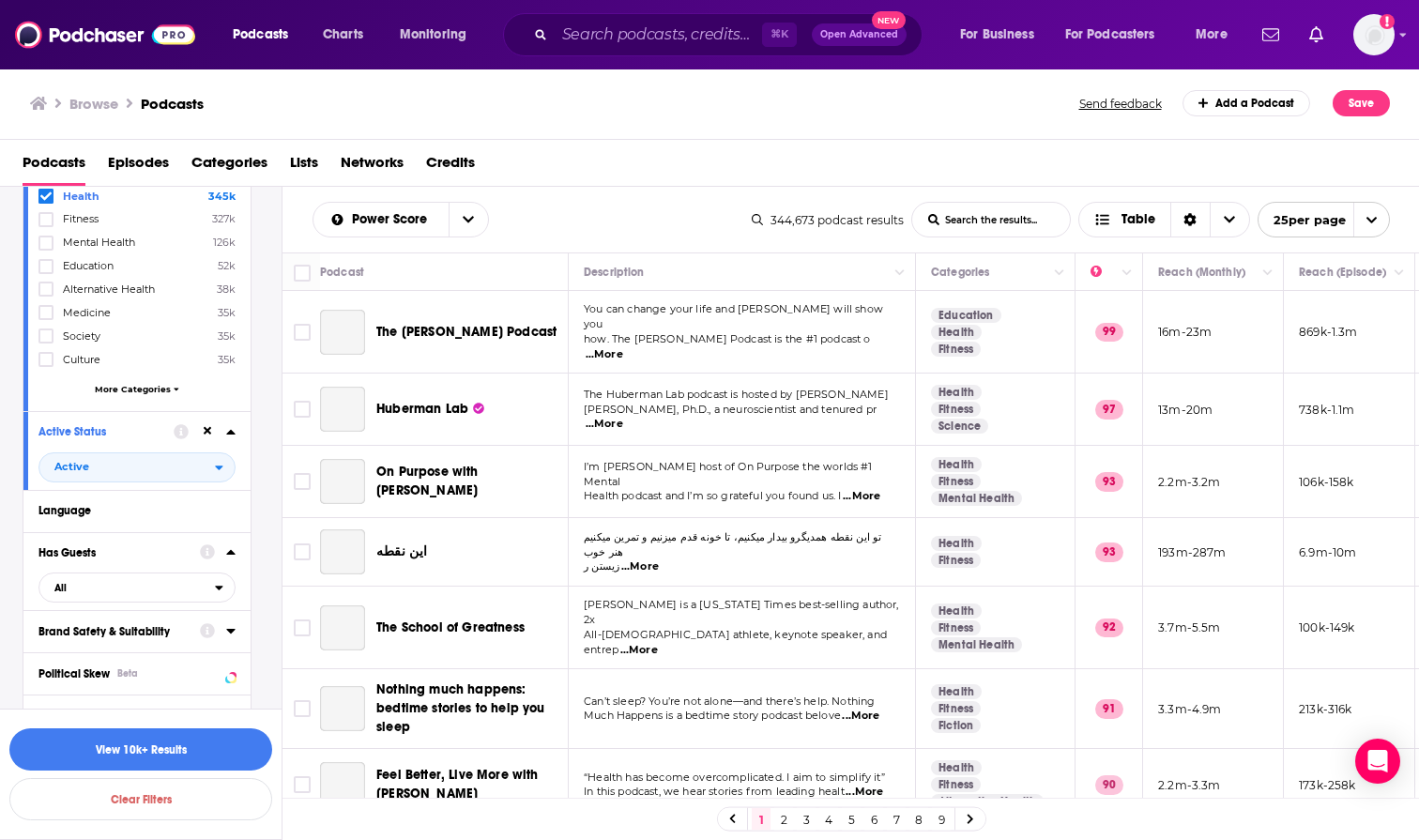
click at [90, 556] on div "Has Guests" at bounding box center [113, 553] width 149 height 13
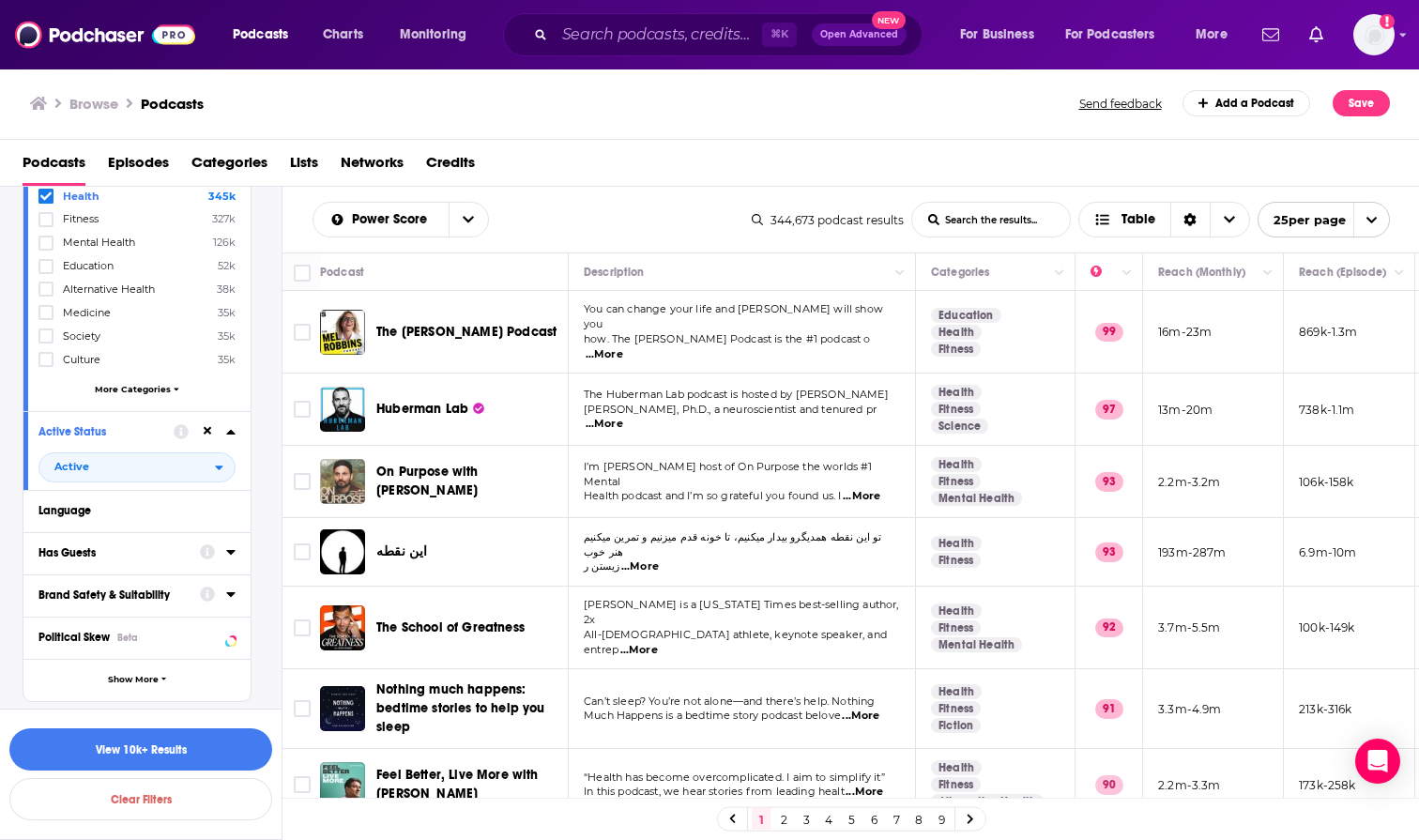
click at [90, 556] on div "Has Guests" at bounding box center [113, 553] width 149 height 13
click at [92, 602] on button "All" at bounding box center [137, 588] width 197 height 30
click at [95, 648] on span "Has guests" at bounding box center [102, 649] width 110 height 10
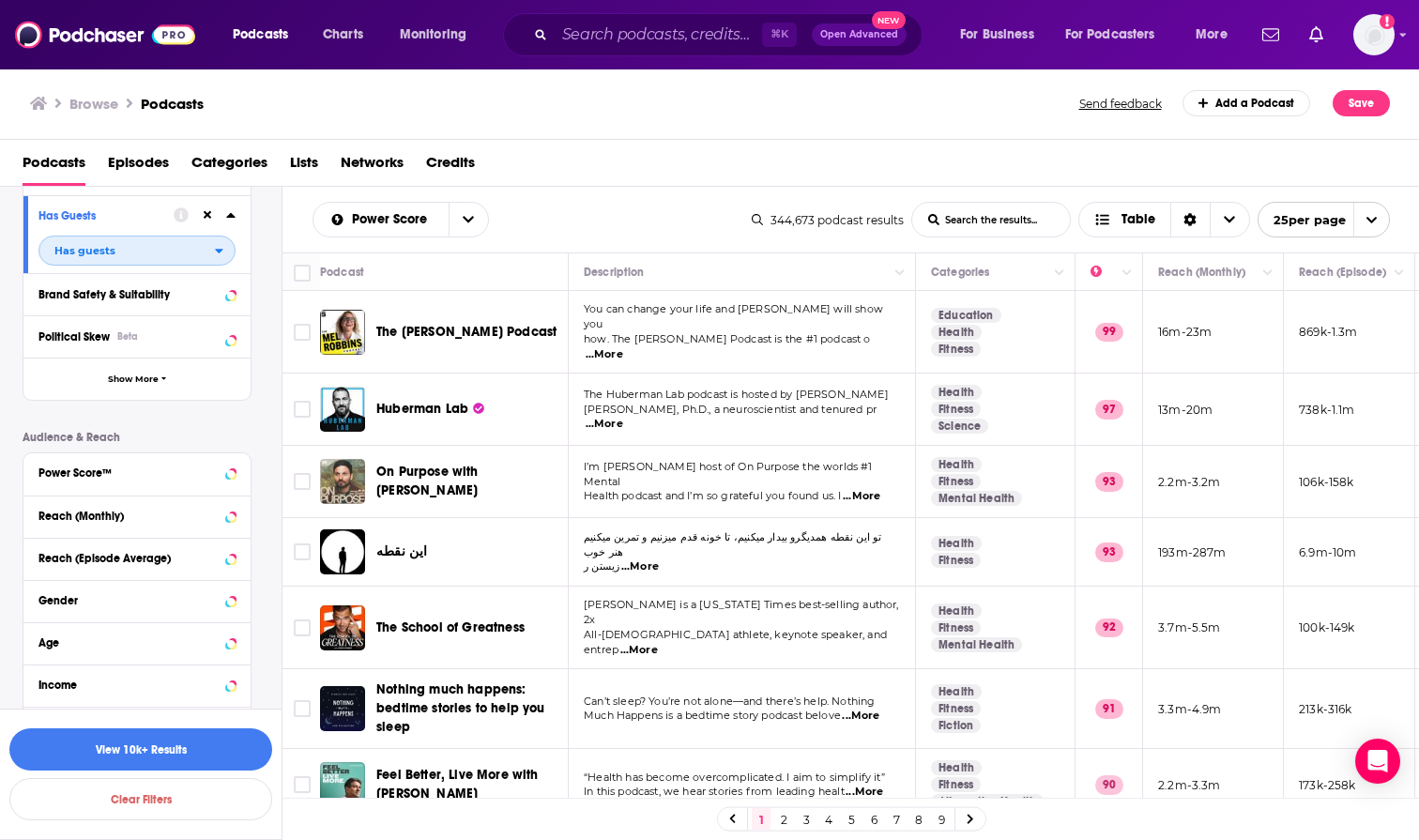
scroll to position [624, 0]
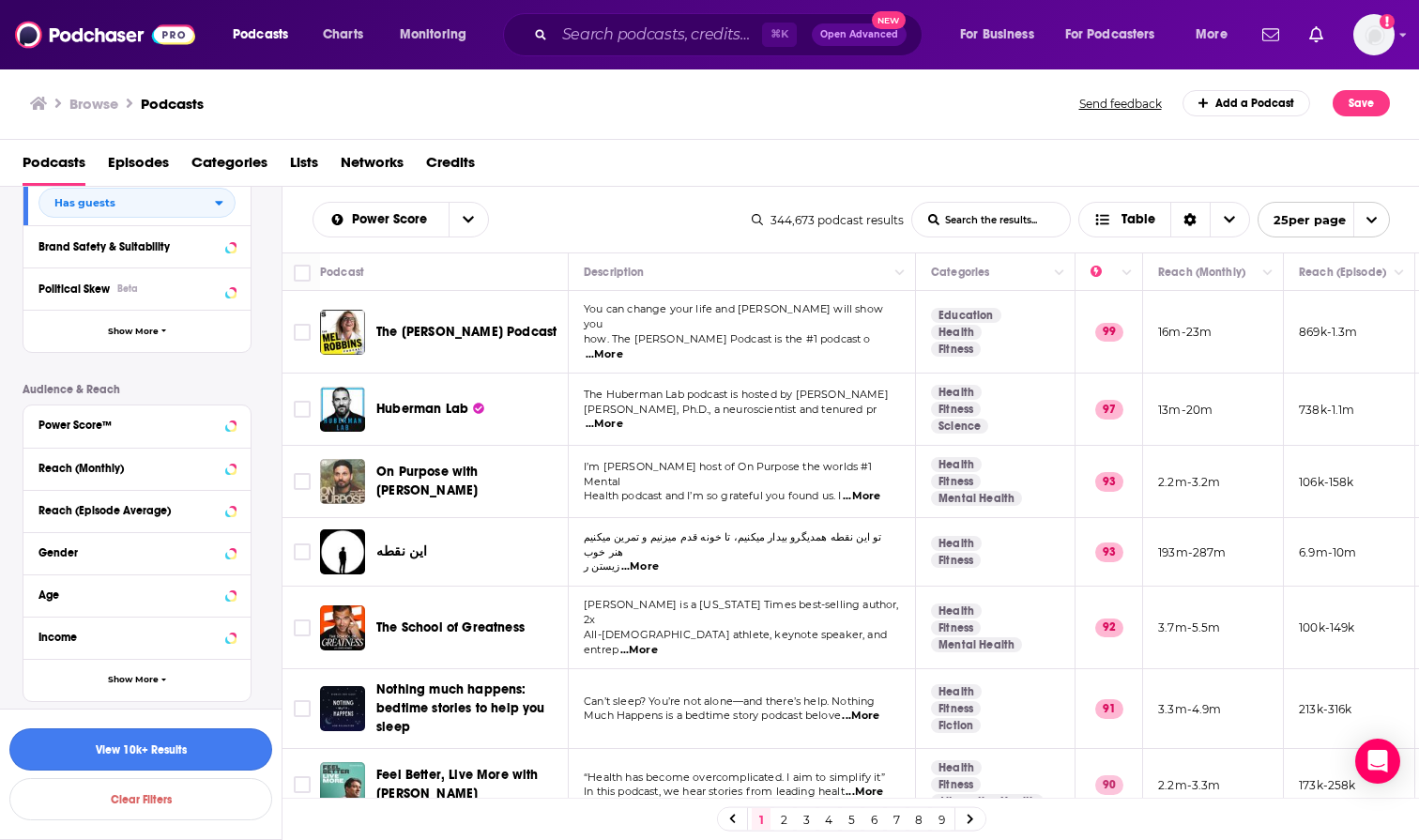
click at [113, 746] on button "View 10k+ Results" at bounding box center [141, 749] width 263 height 42
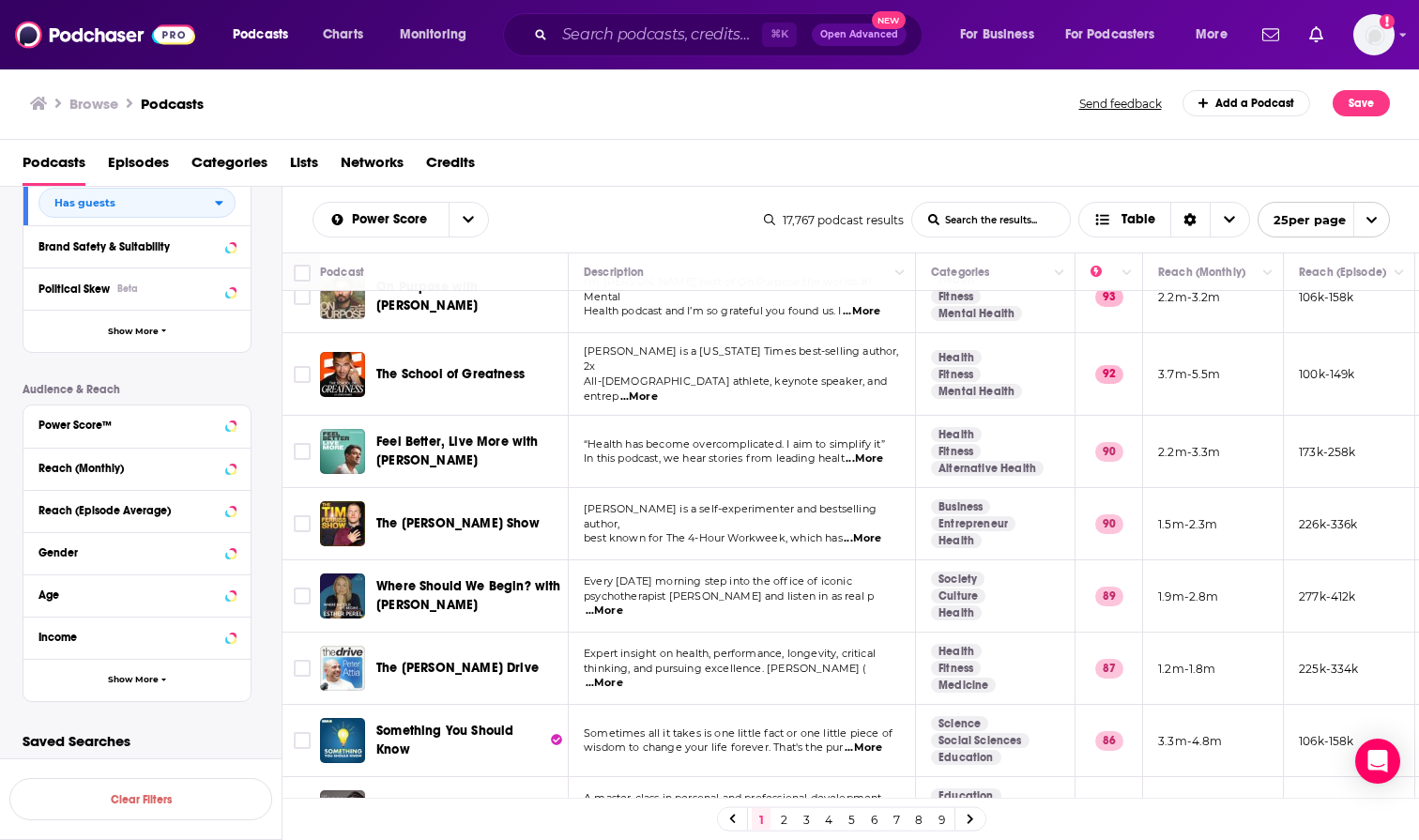
scroll to position [186, 0]
click at [874, 530] on span "...More" at bounding box center [862, 538] width 38 height 15
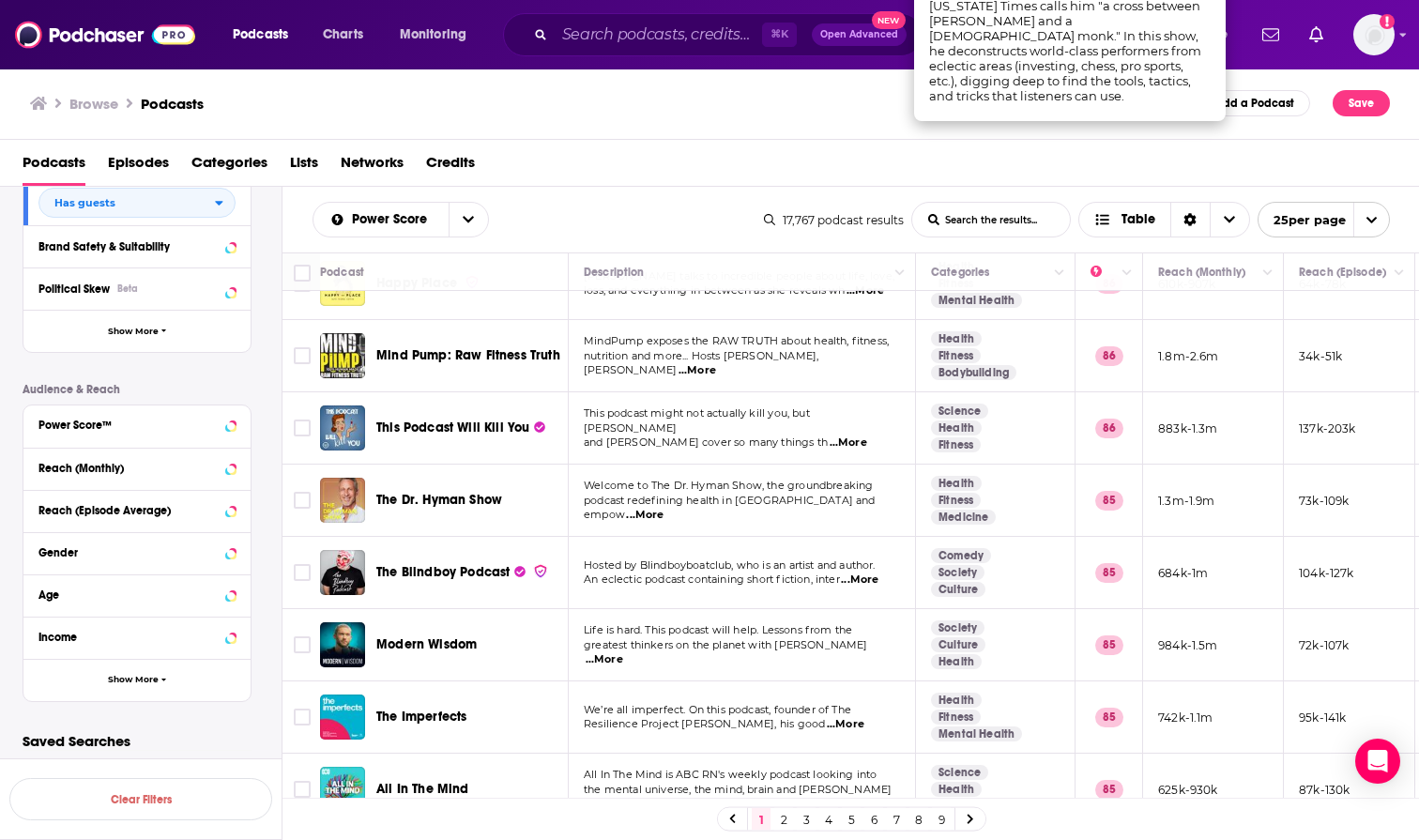
scroll to position [788, 0]
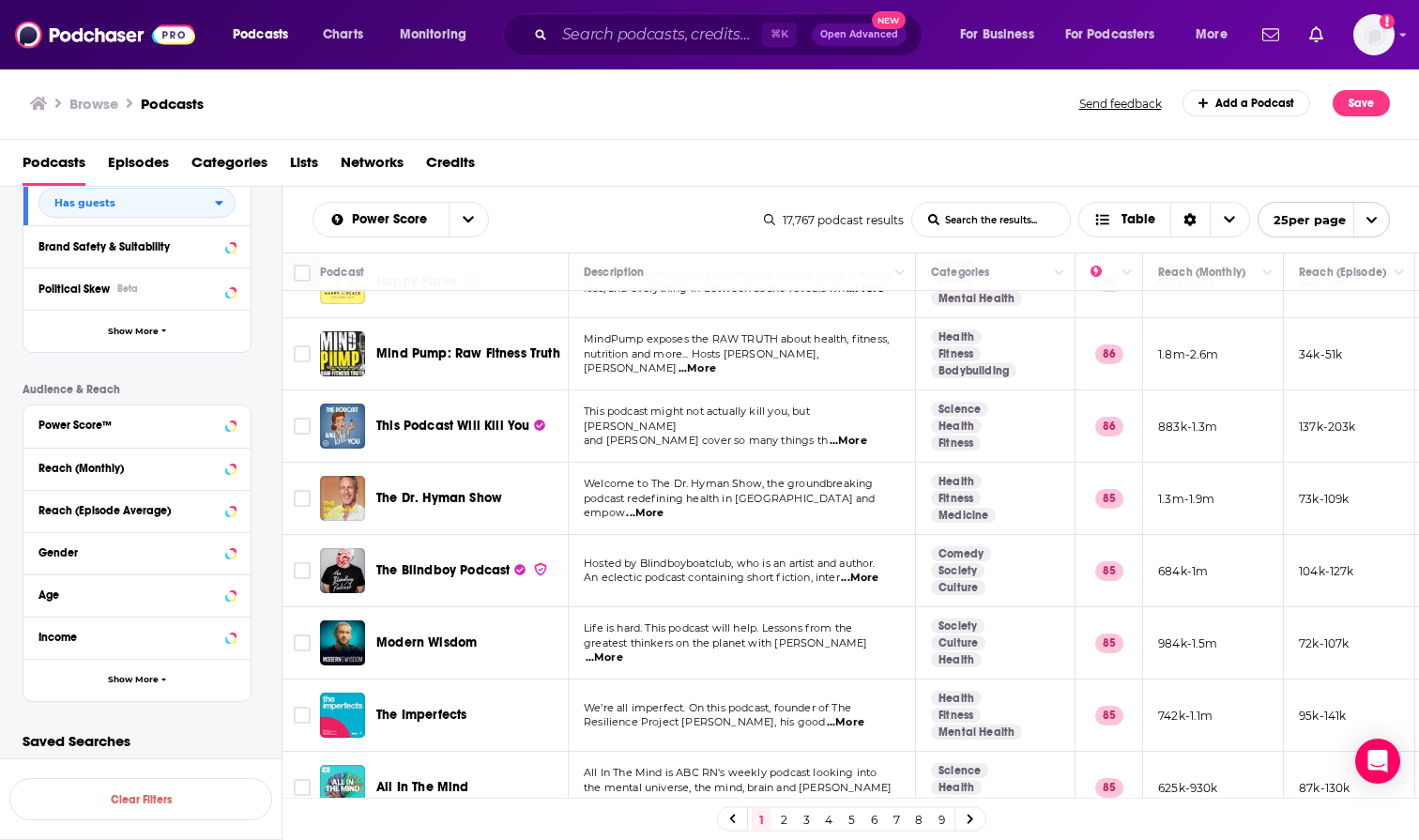
click at [664, 506] on span "...More" at bounding box center [645, 513] width 38 height 15
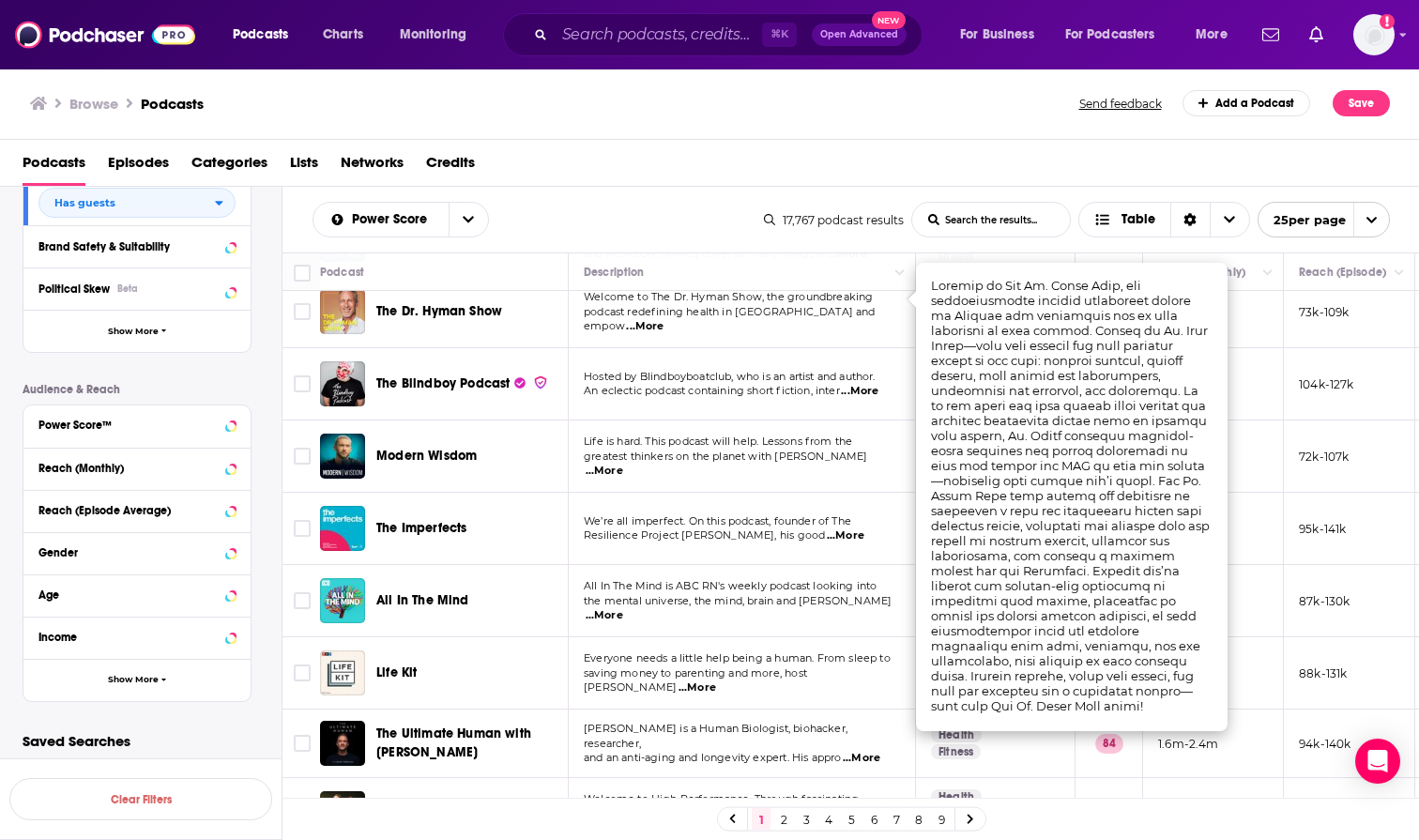
scroll to position [977, 0]
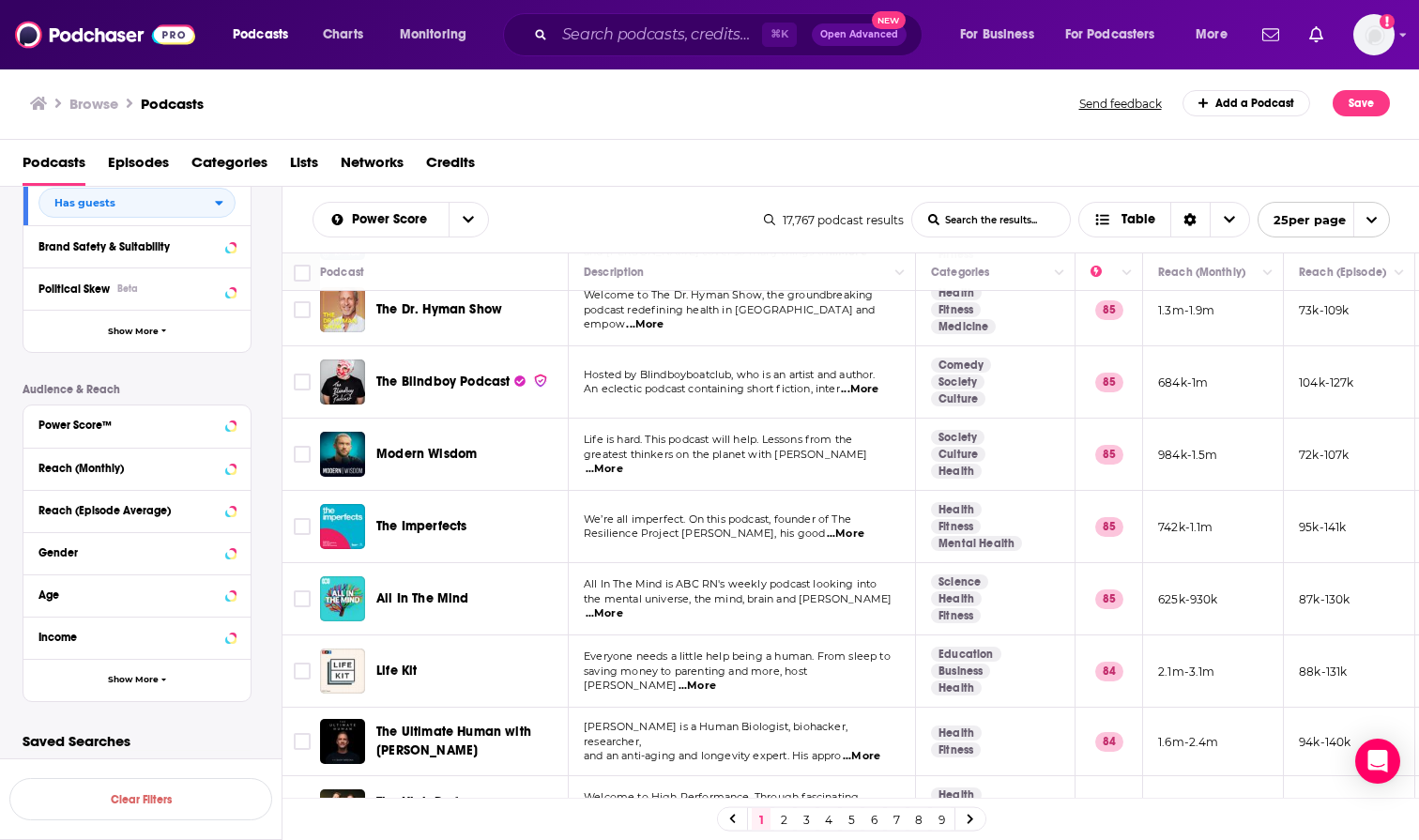
click at [738, 527] on span "Resilience Project [PERSON_NAME], his good" at bounding box center [704, 533] width 241 height 13
click at [864, 527] on span "...More" at bounding box center [846, 534] width 38 height 15
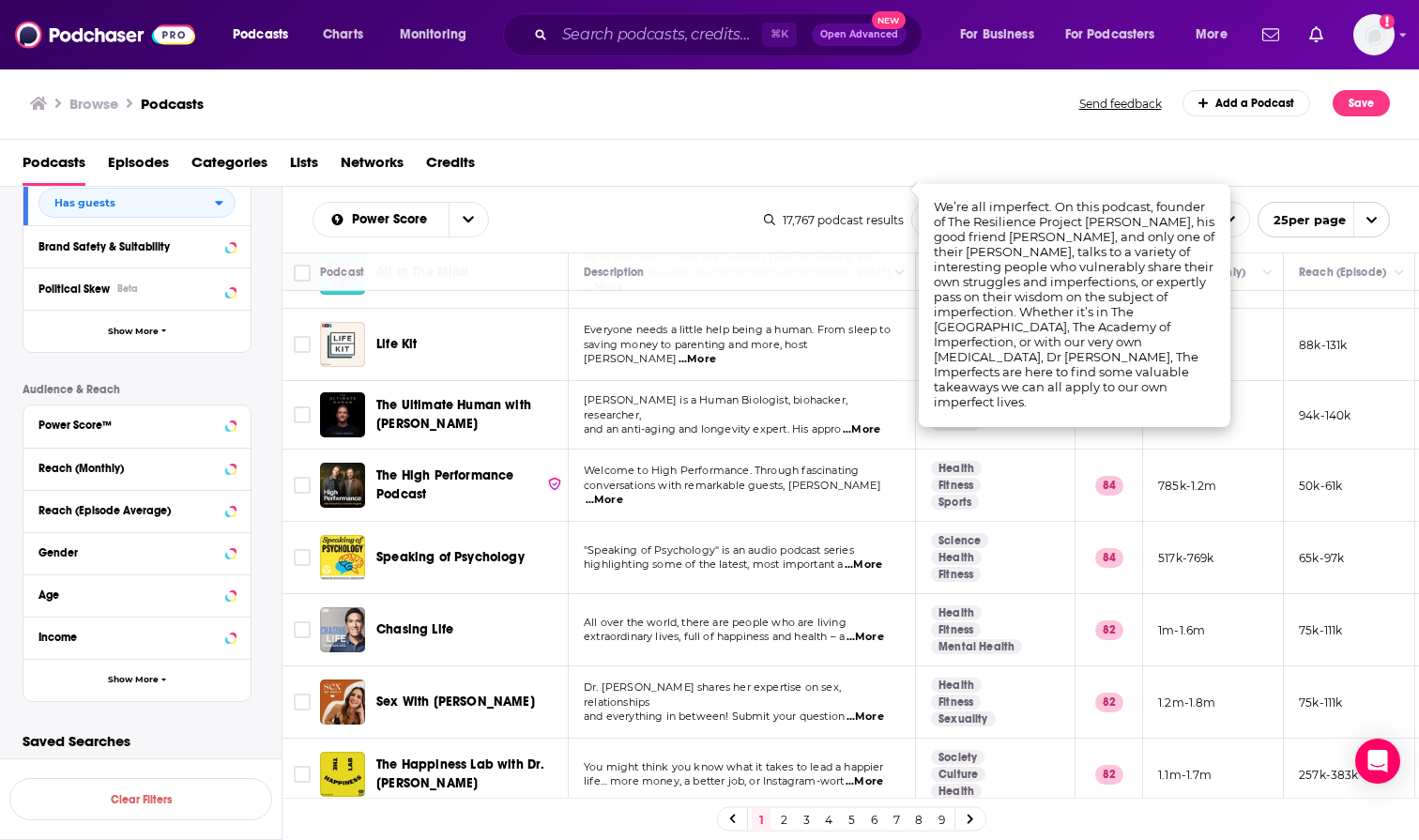
scroll to position [1306, 0]
